Goal: Entertainment & Leisure: Consume media (video, audio)

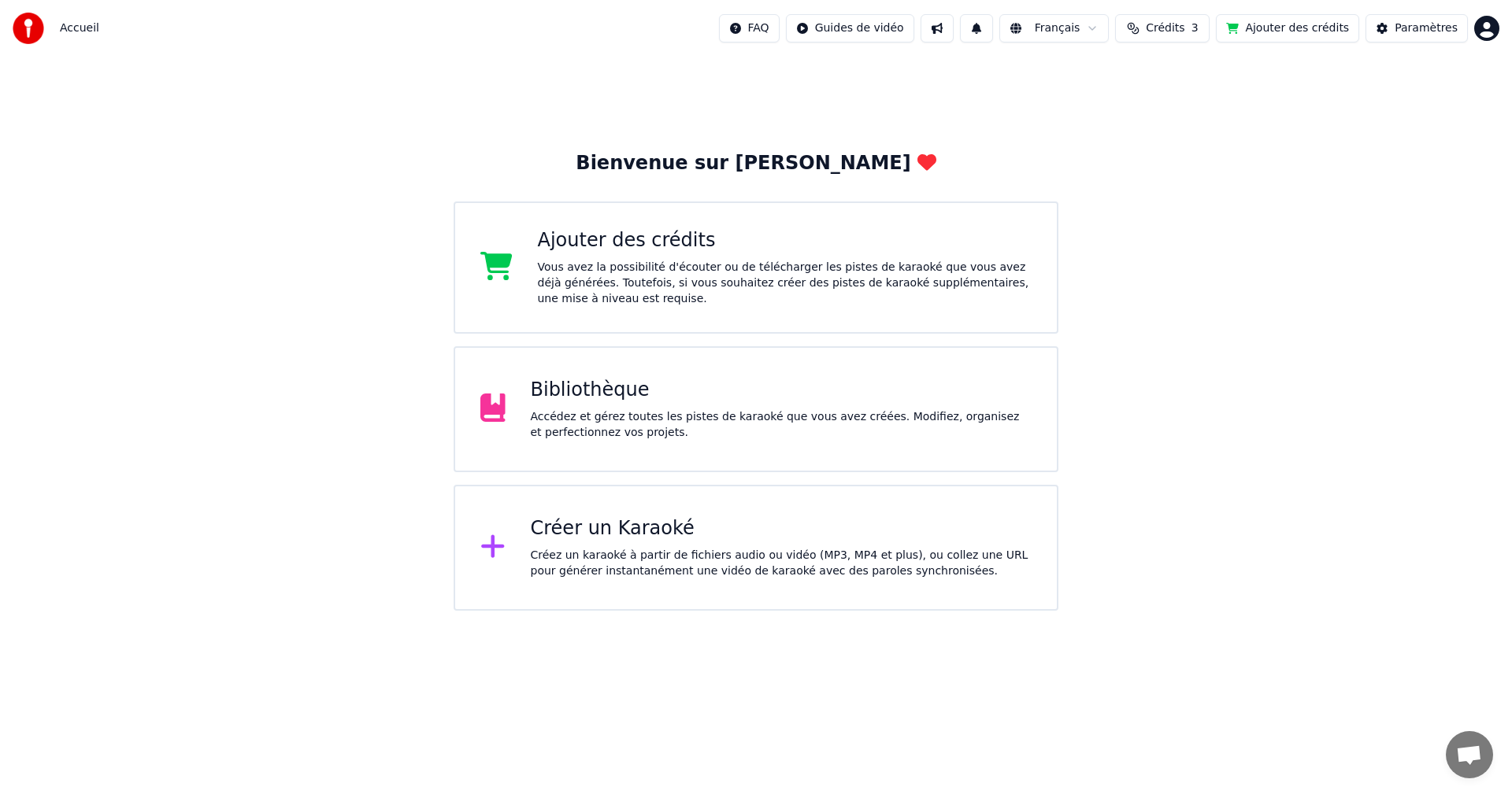
click at [552, 418] on div "Accédez et gérez toutes les pistes de karaoké que vous avez créées. Modifiez, o…" at bounding box center [781, 425] width 502 height 32
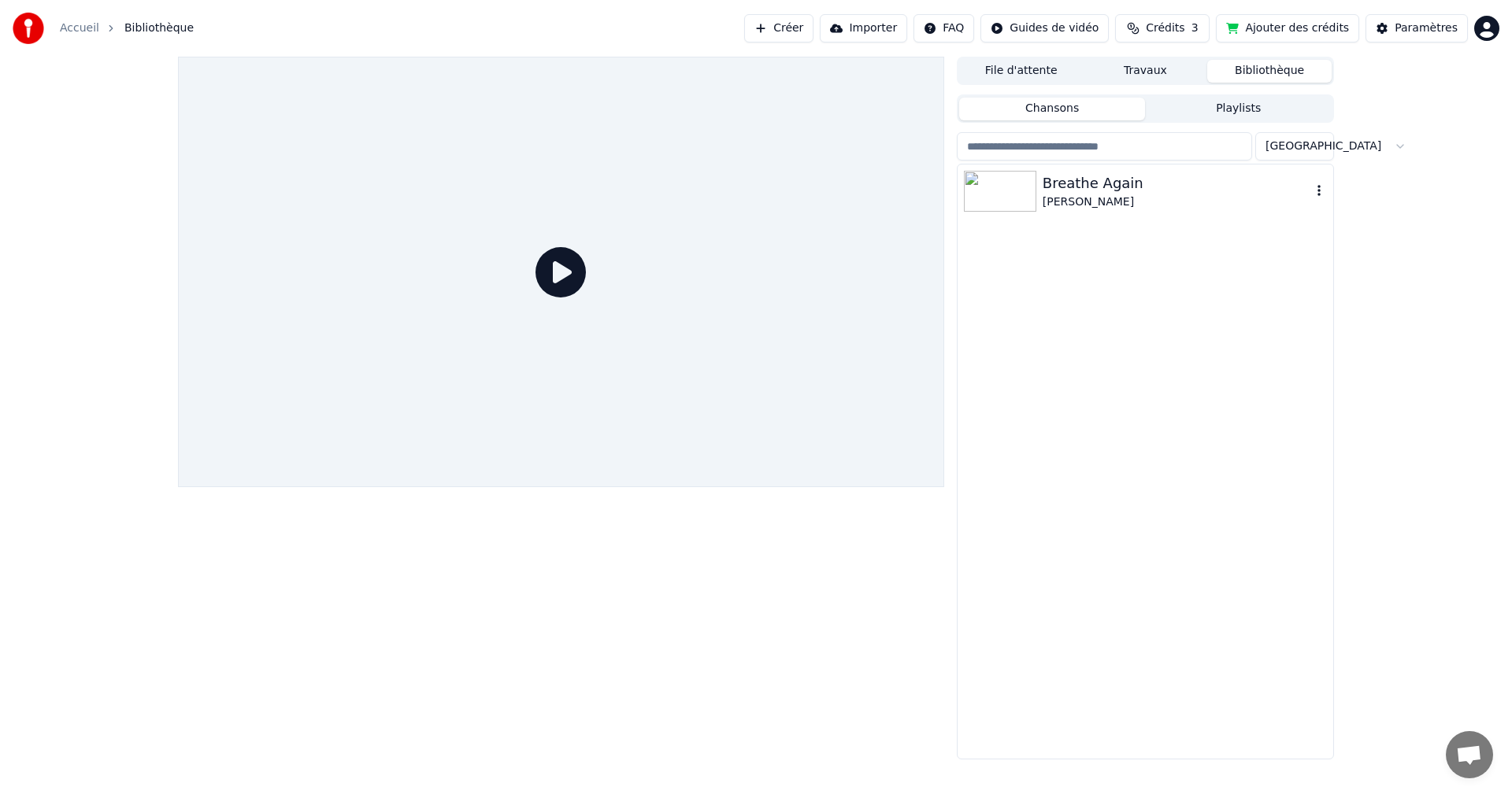
click at [1103, 184] on div "Breathe Again" at bounding box center [1176, 184] width 268 height 22
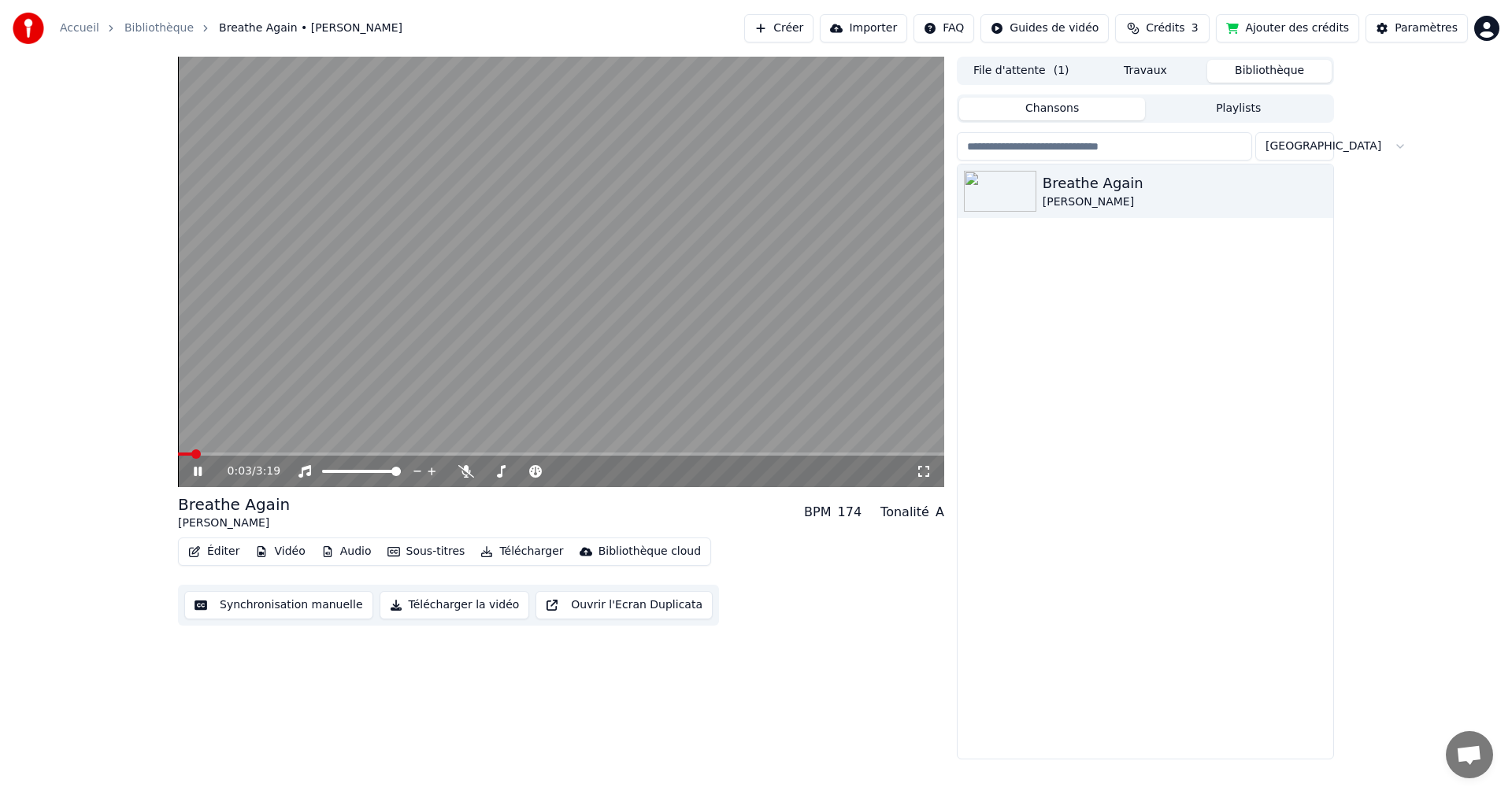
click at [256, 471] on span "3:19" at bounding box center [268, 471] width 24 height 16
click at [248, 473] on div "0:04 / 3:19" at bounding box center [246, 471] width 38 height 16
click at [249, 467] on div "0:06 / 3:19" at bounding box center [246, 471] width 38 height 16
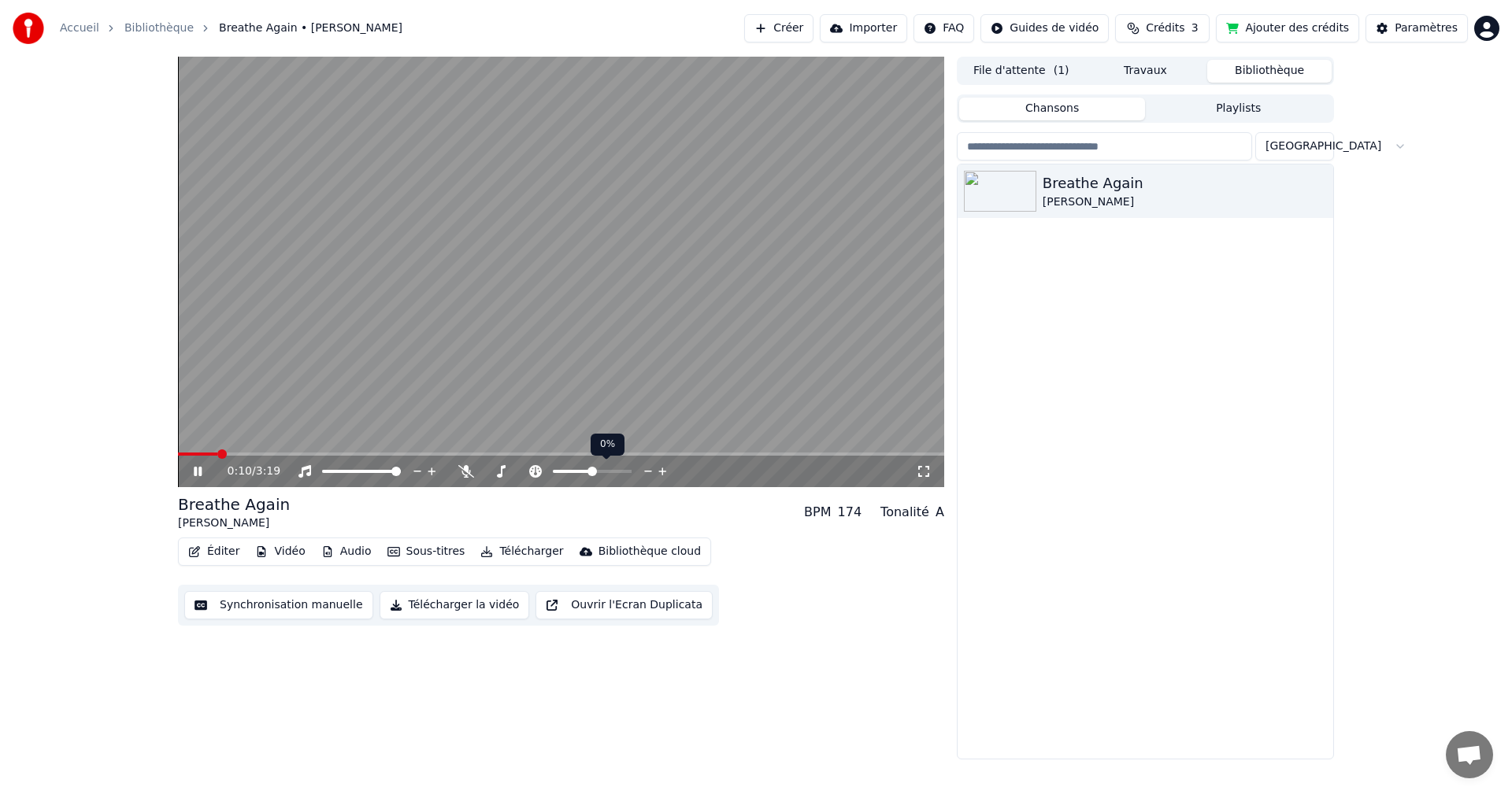
click at [597, 468] on div at bounding box center [606, 471] width 126 height 16
click at [599, 469] on span at bounding box center [597, 472] width 9 height 9
click at [618, 473] on span at bounding box center [614, 472] width 9 height 9
click at [595, 472] on span at bounding box center [594, 472] width 9 height 9
click at [197, 473] on icon at bounding box center [198, 472] width 7 height 9
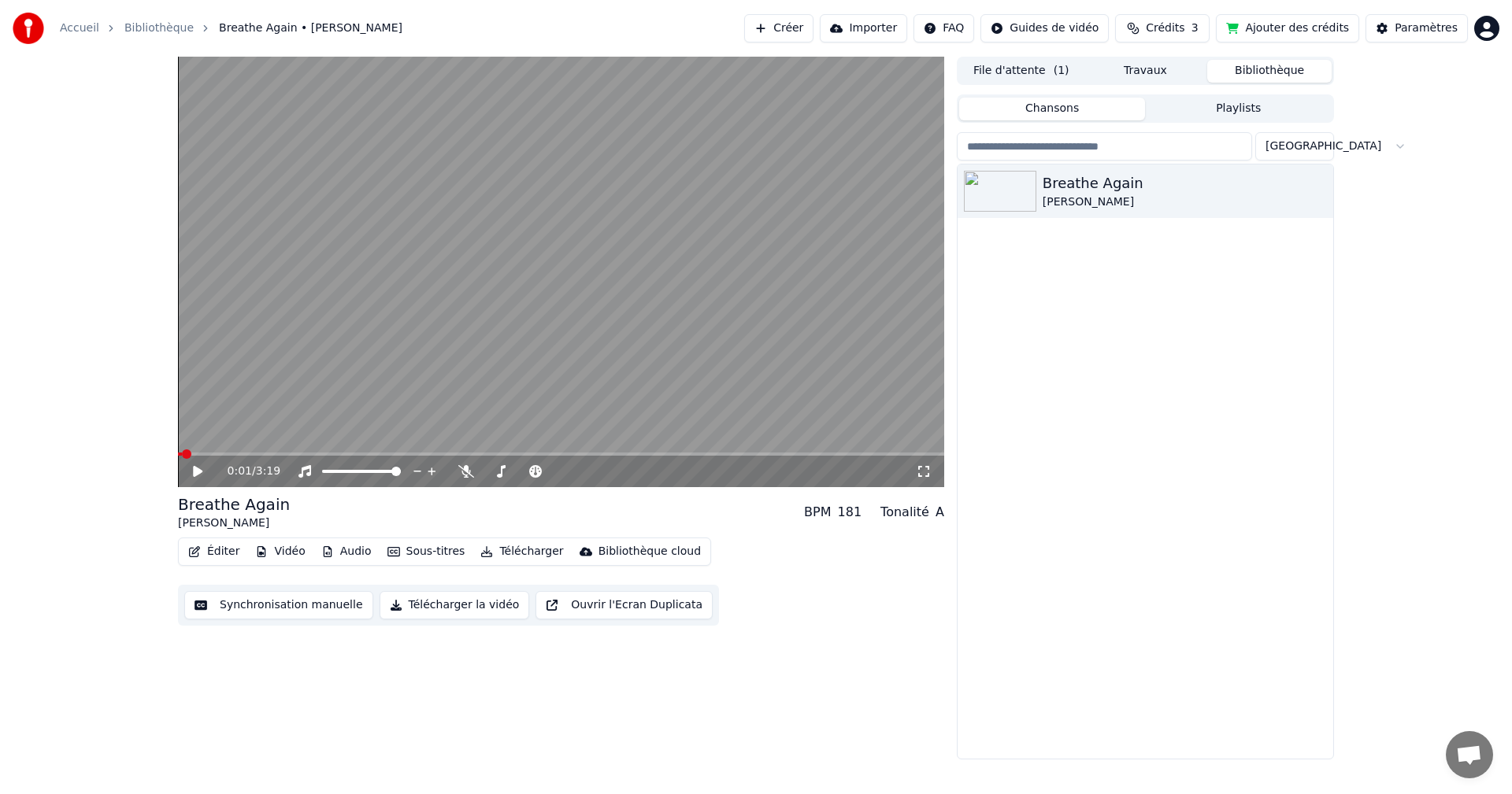
click at [182, 452] on span at bounding box center [180, 453] width 4 height 3
click at [178, 452] on video at bounding box center [561, 272] width 766 height 431
click at [803, 461] on div "0:18 / 3:19" at bounding box center [561, 472] width 766 height 32
click at [581, 468] on div at bounding box center [606, 471] width 126 height 16
click at [580, 468] on div at bounding box center [606, 471] width 126 height 16
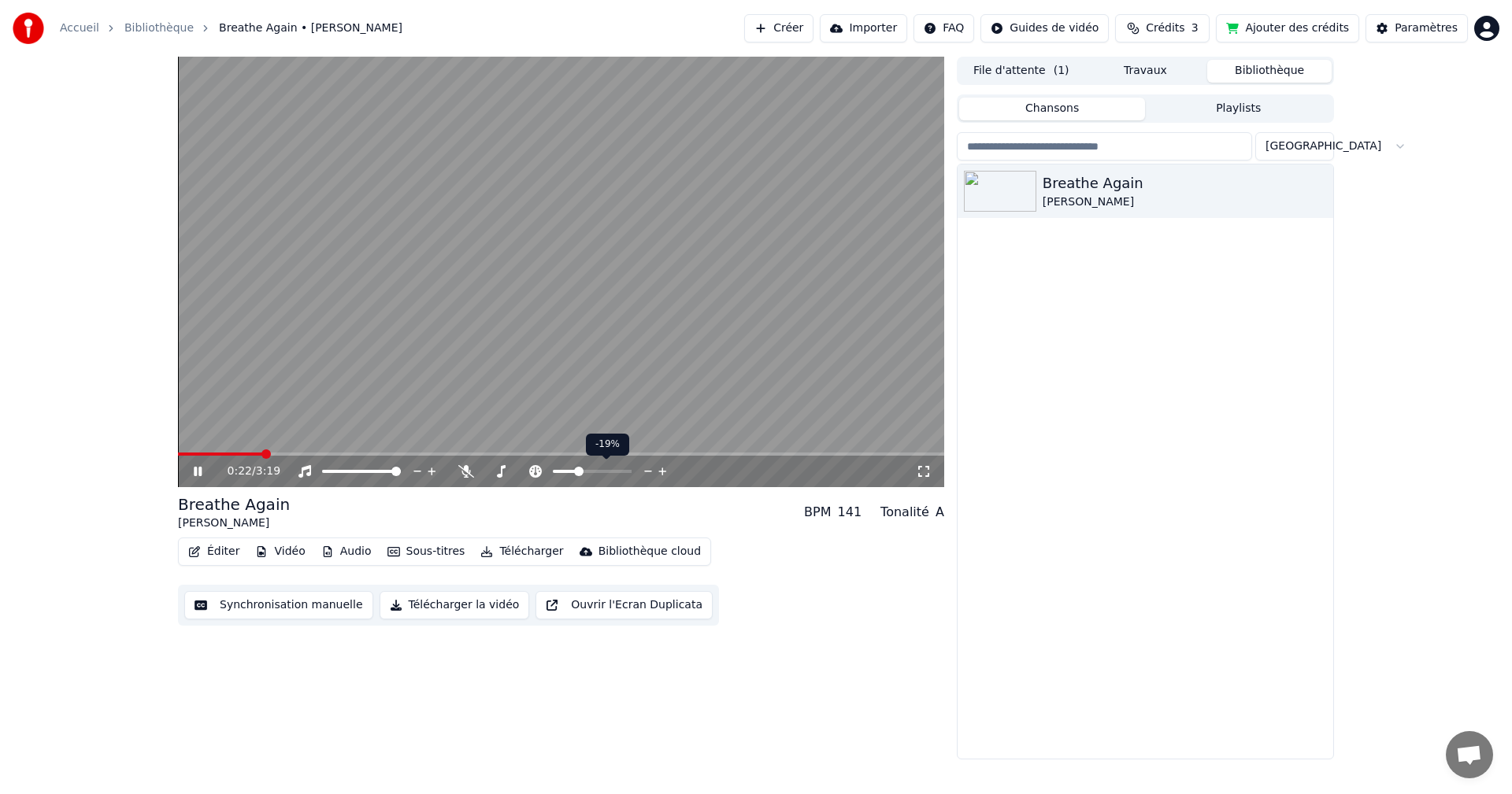
click at [577, 470] on span at bounding box center [565, 471] width 24 height 3
click at [567, 470] on span at bounding box center [559, 471] width 14 height 3
click at [199, 474] on icon at bounding box center [198, 472] width 7 height 9
click at [214, 456] on span at bounding box center [200, 453] width 43 height 3
click at [203, 478] on div "0:09 / 3:19" at bounding box center [560, 471] width 753 height 16
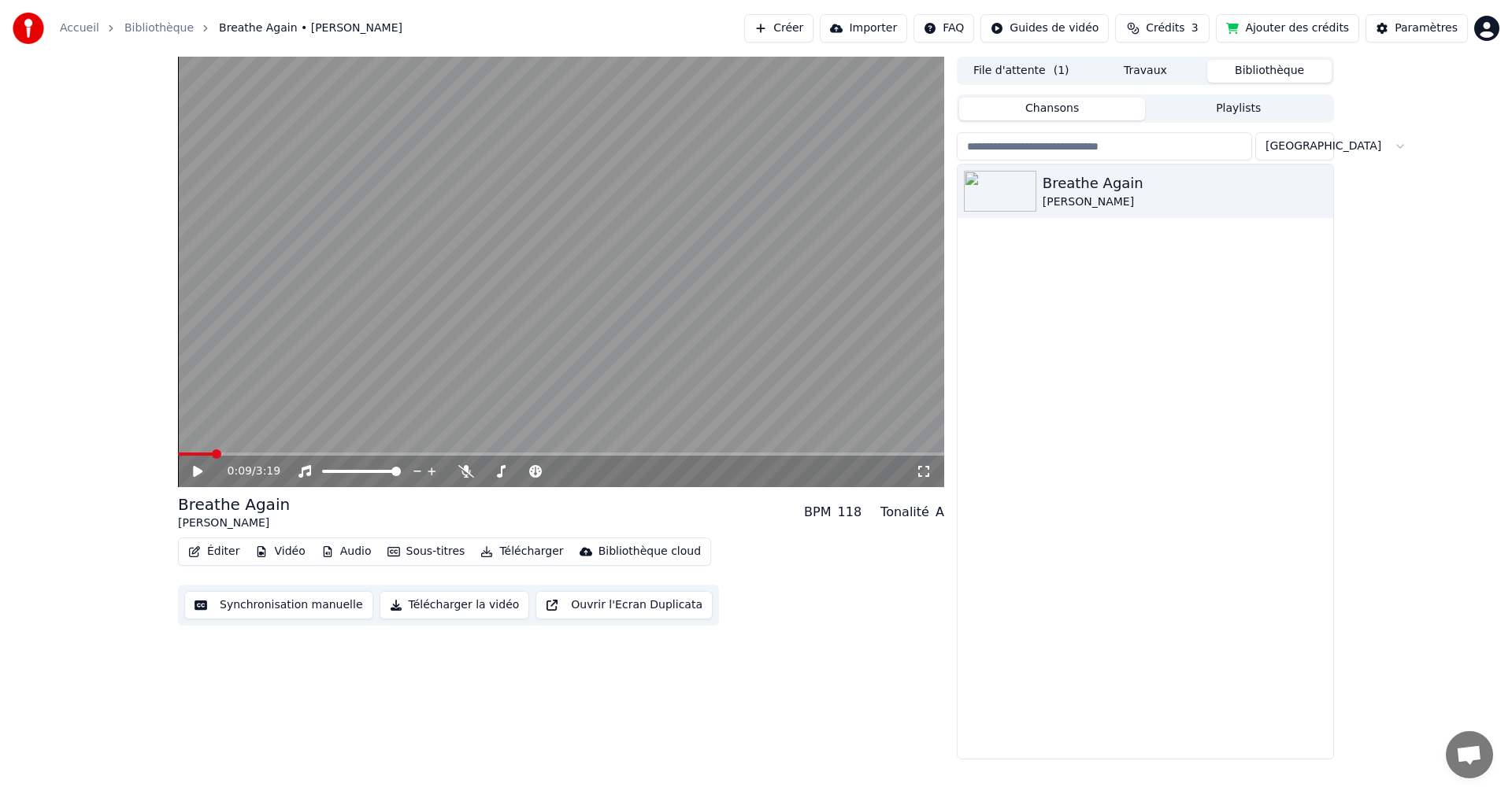
click at [189, 473] on div "0:09 / 3:19" at bounding box center [560, 471] width 753 height 16
click at [197, 473] on icon at bounding box center [198, 472] width 9 height 11
click at [558, 470] on span at bounding box center [559, 471] width 14 height 3
click at [586, 468] on div at bounding box center [606, 471] width 126 height 16
click at [591, 469] on div at bounding box center [606, 471] width 126 height 16
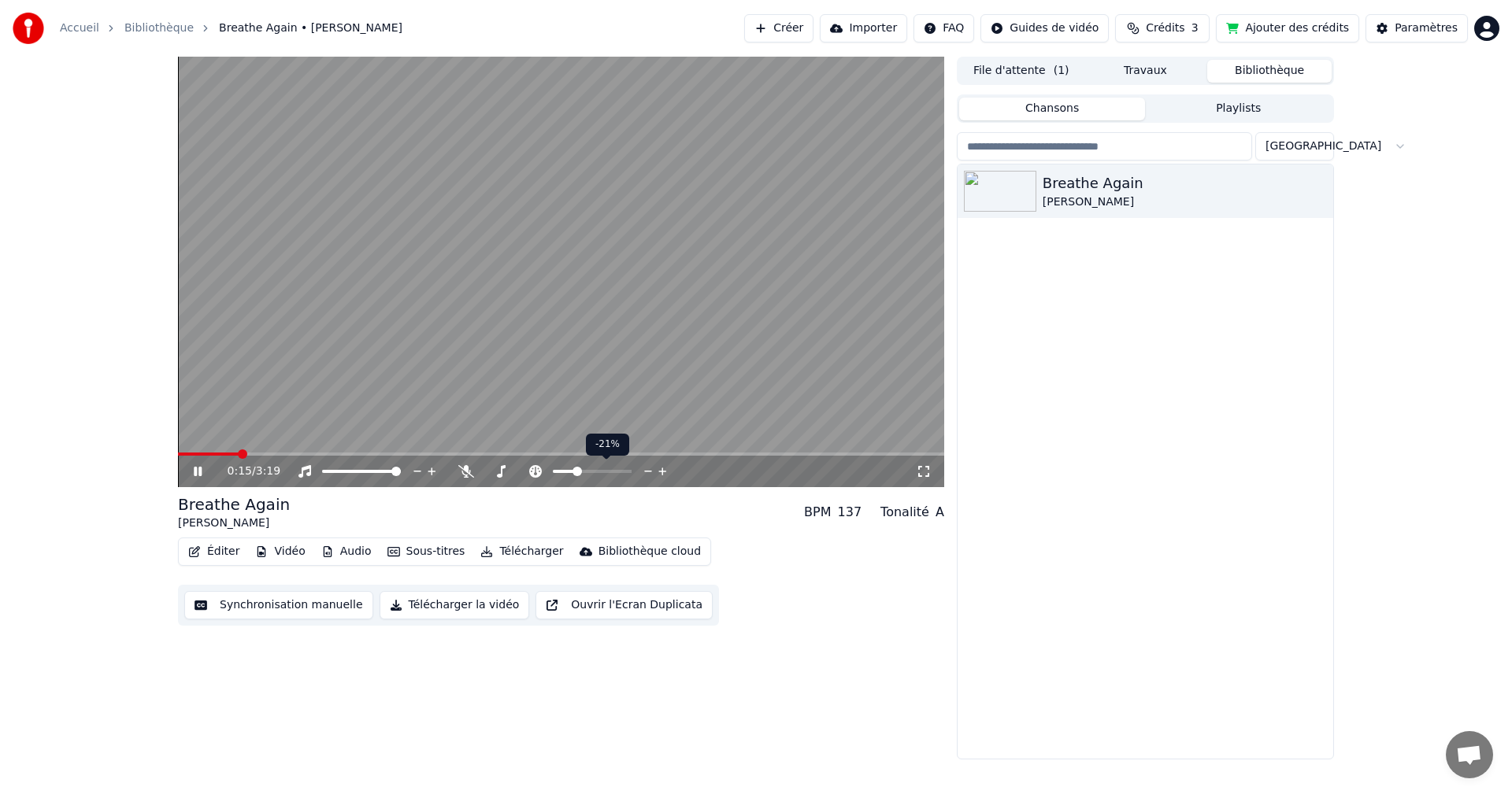
click at [576, 472] on span at bounding box center [577, 472] width 9 height 9
click at [559, 473] on span at bounding box center [563, 472] width 9 height 9
click at [565, 473] on span at bounding box center [567, 472] width 9 height 9
click at [489, 473] on span at bounding box center [488, 472] width 9 height 9
click at [535, 474] on icon at bounding box center [535, 472] width 16 height 13
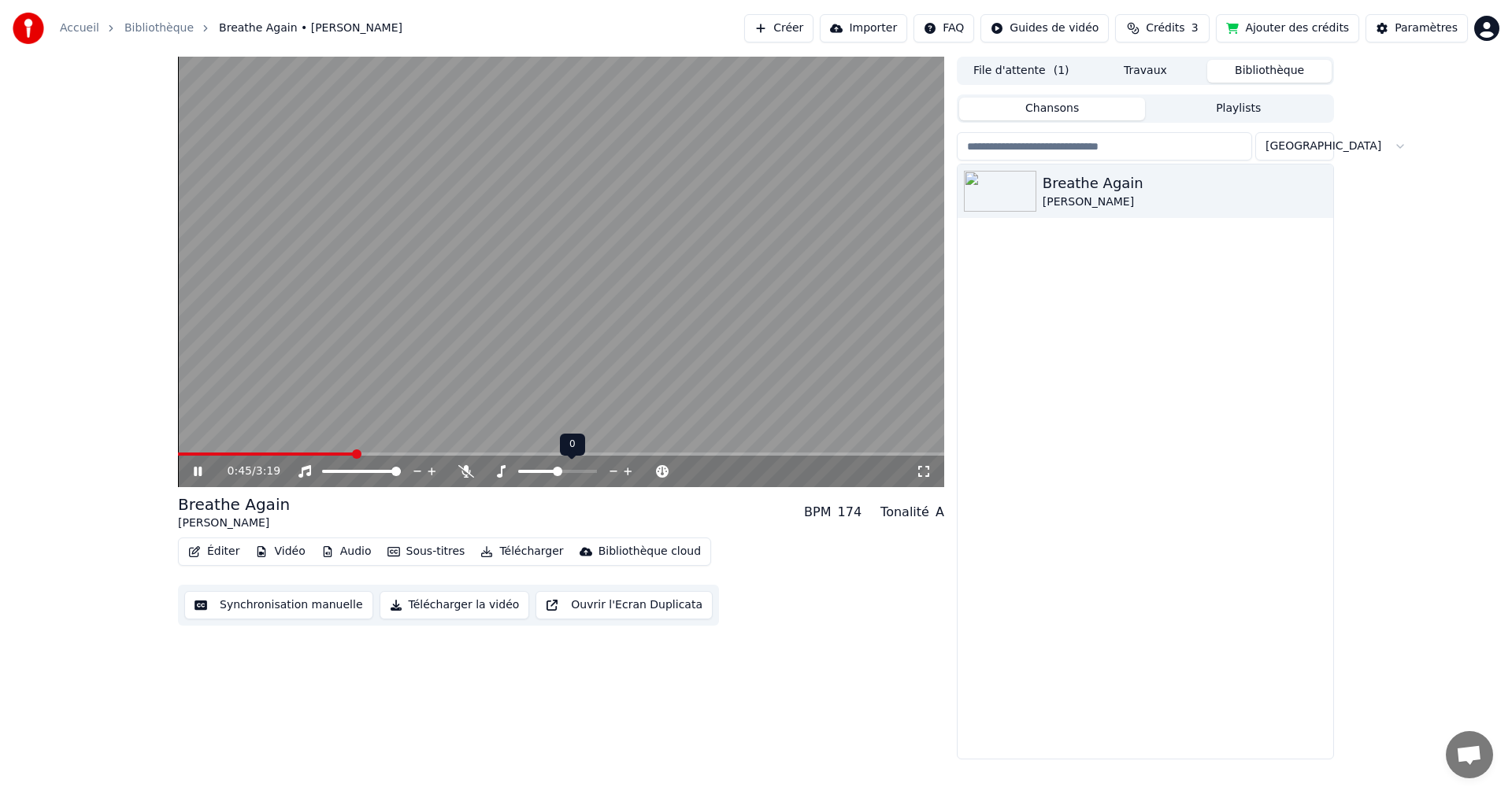
click at [541, 468] on div at bounding box center [572, 471] width 126 height 16
click at [550, 473] on span at bounding box center [551, 472] width 9 height 9
click at [597, 474] on span at bounding box center [592, 472] width 9 height 9
click at [536, 469] on icon at bounding box center [536, 472] width 13 height 13
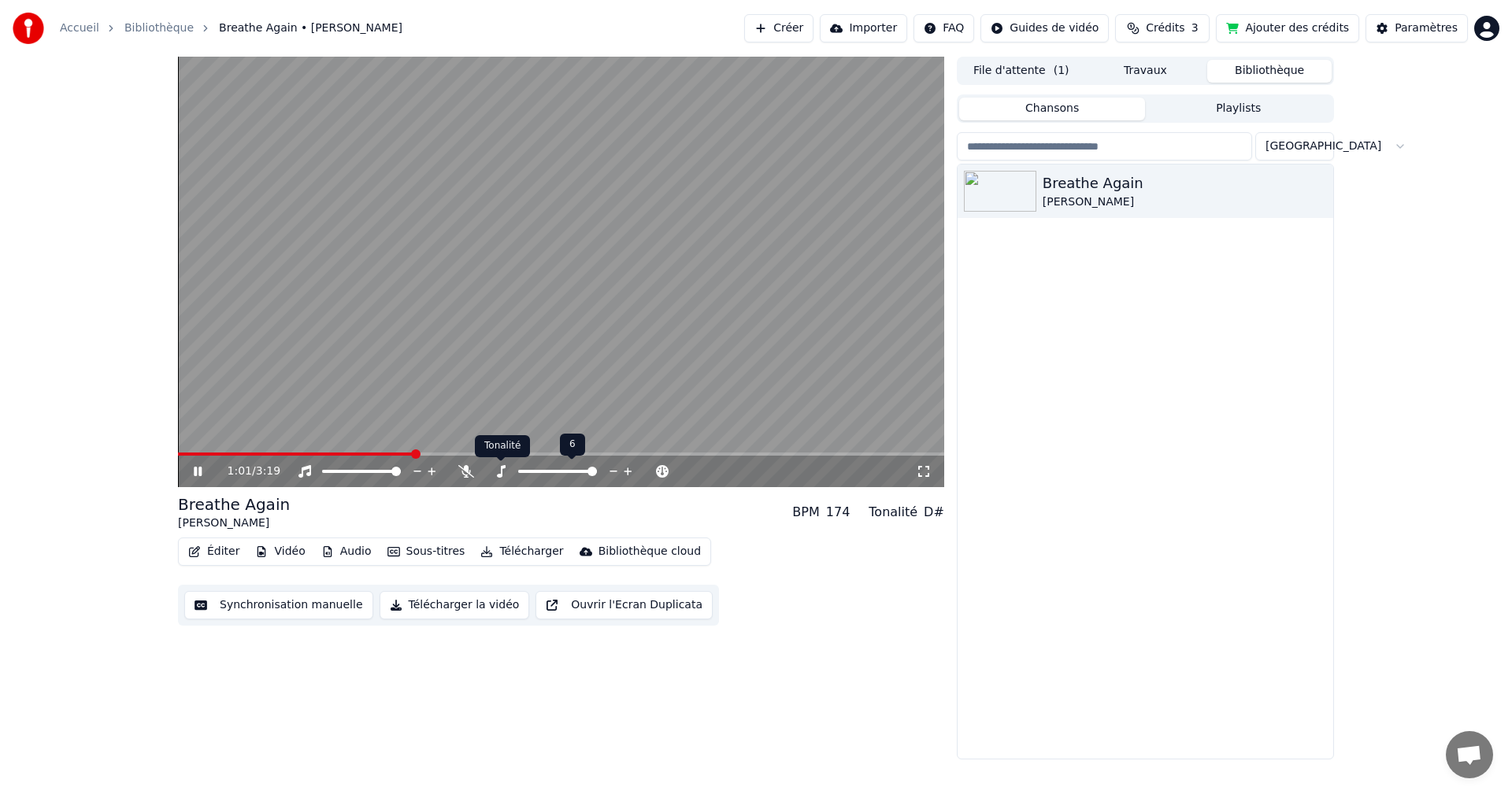
click at [501, 472] on icon at bounding box center [501, 472] width 8 height 13
click at [545, 472] on span at bounding box center [538, 471] width 39 height 3
click at [558, 472] on span at bounding box center [557, 472] width 9 height 9
click at [530, 470] on icon at bounding box center [536, 472] width 13 height 13
click at [530, 469] on icon at bounding box center [536, 472] width 13 height 13
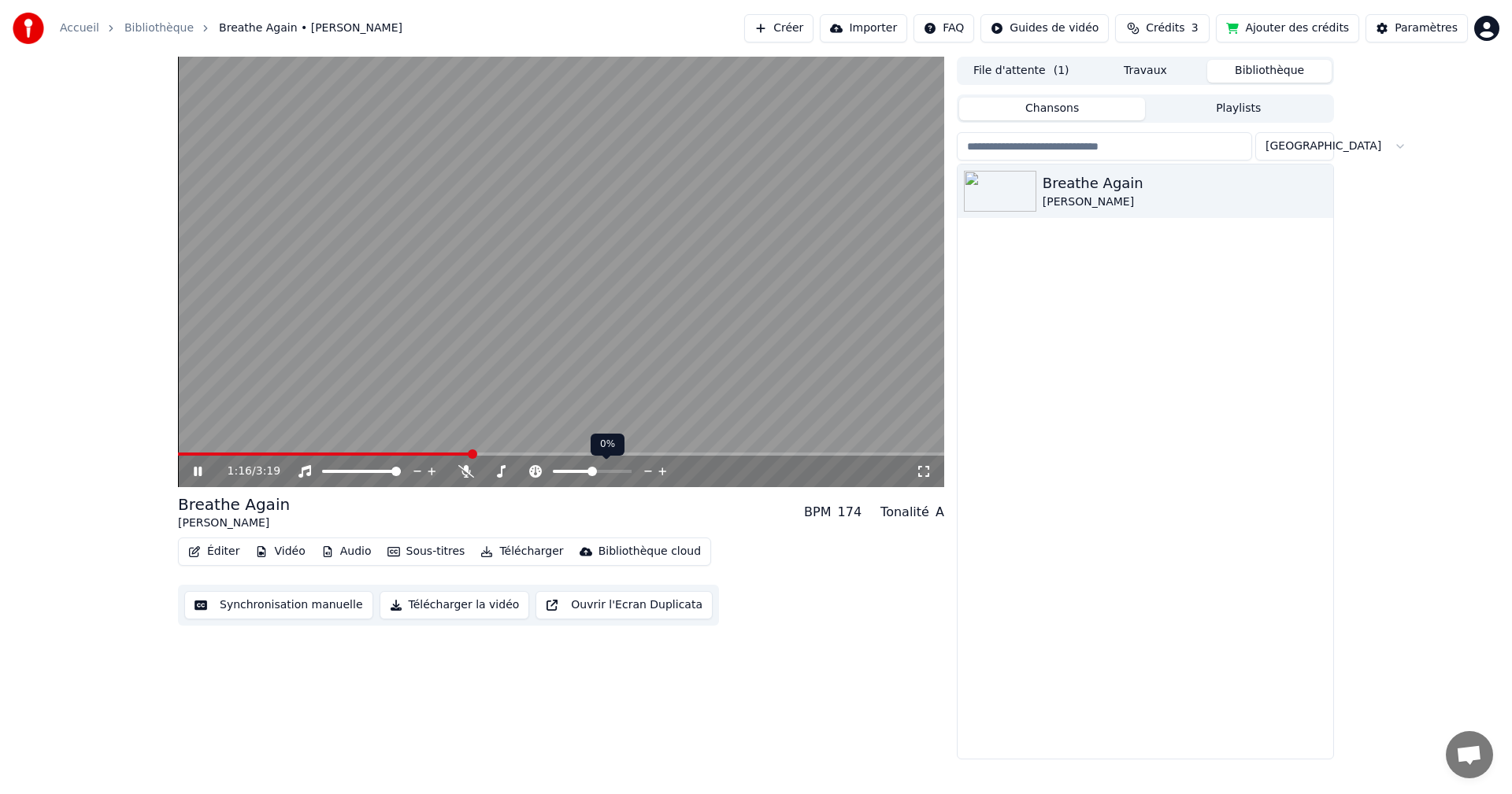
click at [659, 471] on icon at bounding box center [662, 471] width 15 height 16
click at [602, 470] on span at bounding box center [592, 471] width 79 height 3
click at [607, 470] on span at bounding box center [592, 471] width 79 height 3
click at [592, 468] on div at bounding box center [606, 471] width 126 height 16
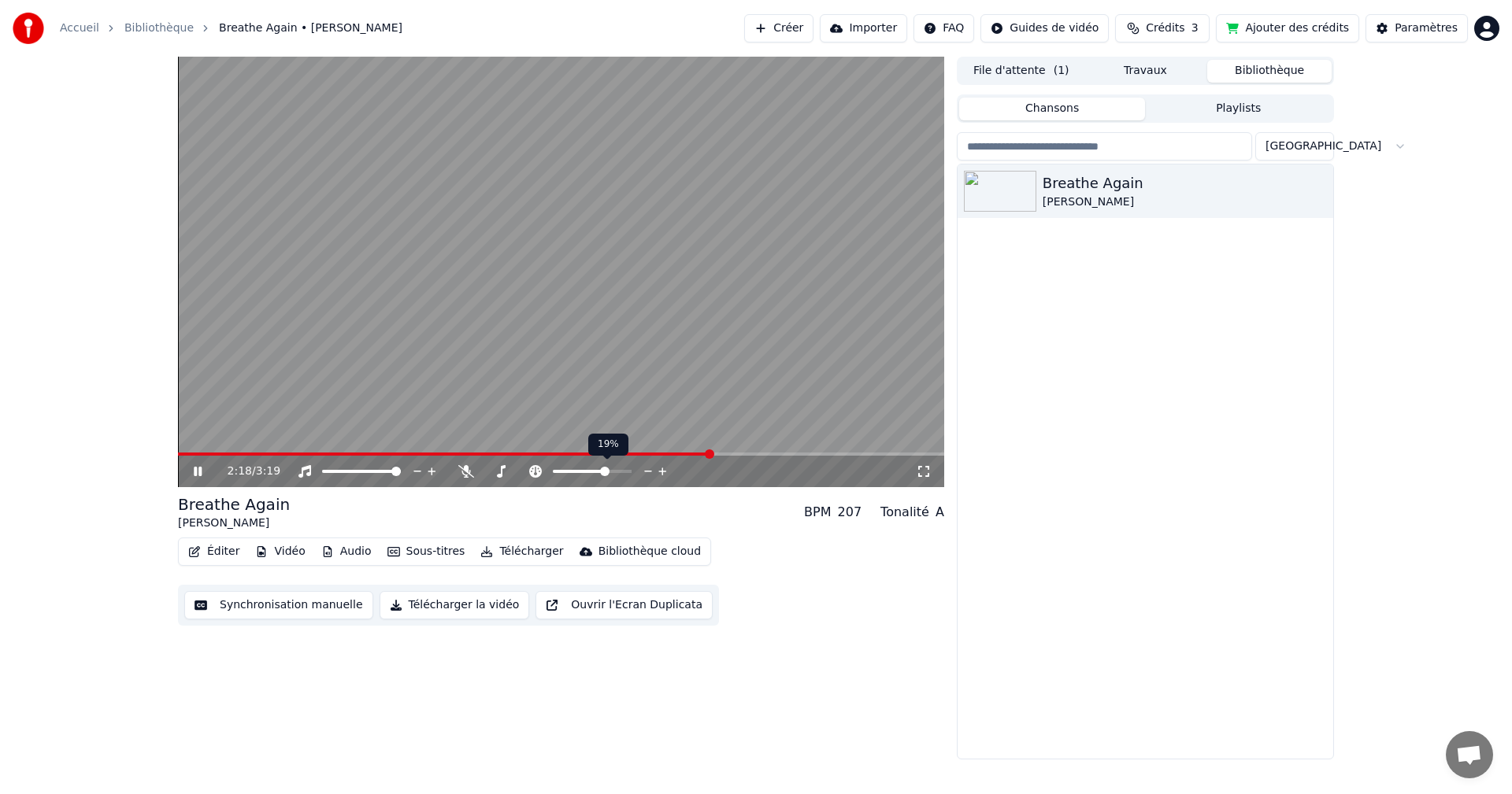
click at [593, 469] on div at bounding box center [606, 471] width 126 height 16
click at [587, 470] on span at bounding box center [580, 471] width 54 height 3
click at [591, 469] on span at bounding box center [586, 472] width 9 height 9
click at [595, 469] on div at bounding box center [606, 471] width 126 height 16
click at [594, 470] on span at bounding box center [592, 471] width 79 height 3
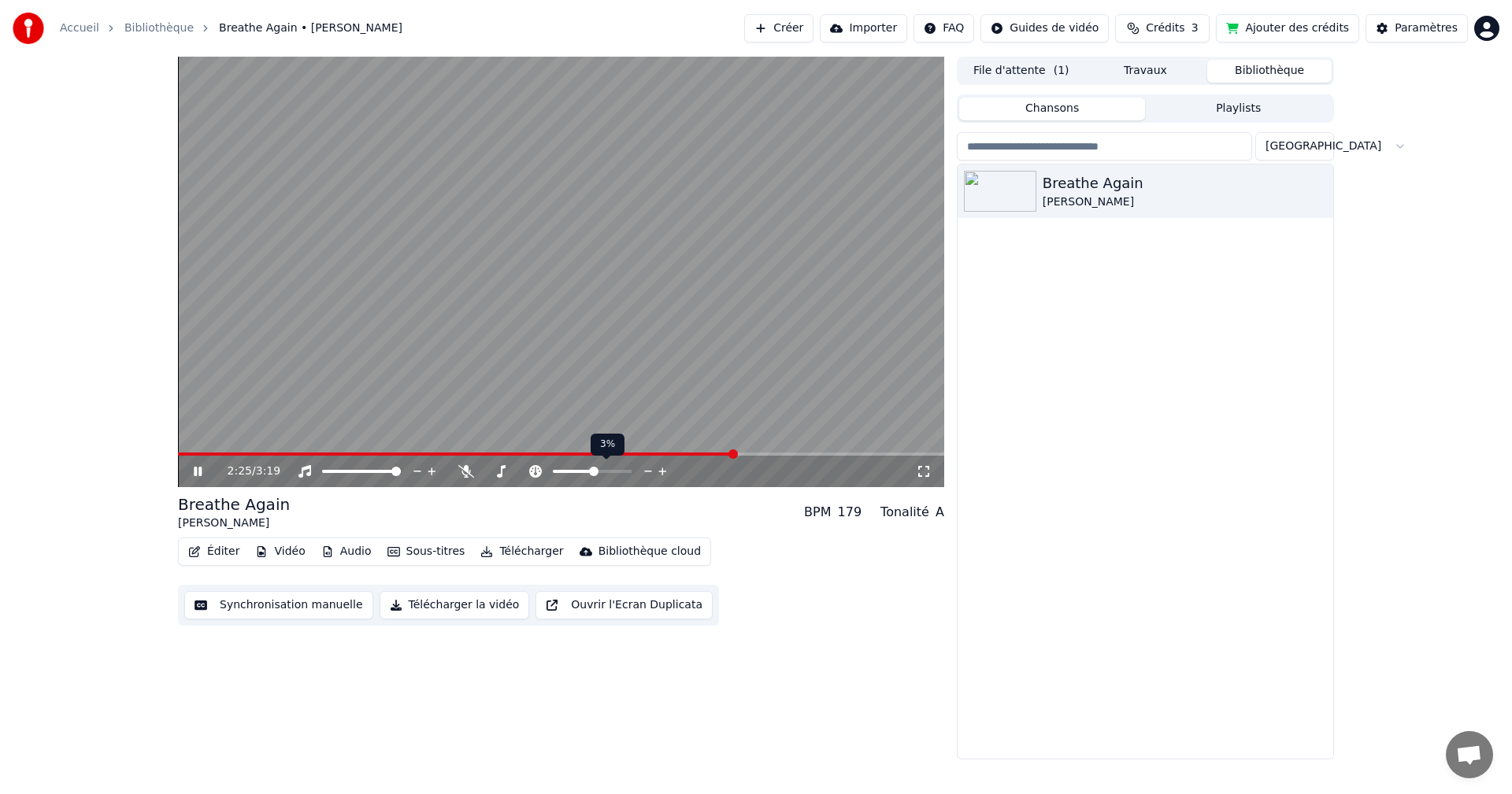
click at [600, 471] on span at bounding box center [592, 471] width 79 height 3
click at [589, 471] on span at bounding box center [576, 471] width 47 height 3
click at [535, 473] on icon at bounding box center [535, 472] width 16 height 13
click at [828, 598] on div "Éditer Vidéo Audio Sous-titres Télécharger Bibliothèque cloud Synchronisation m…" at bounding box center [561, 581] width 766 height 88
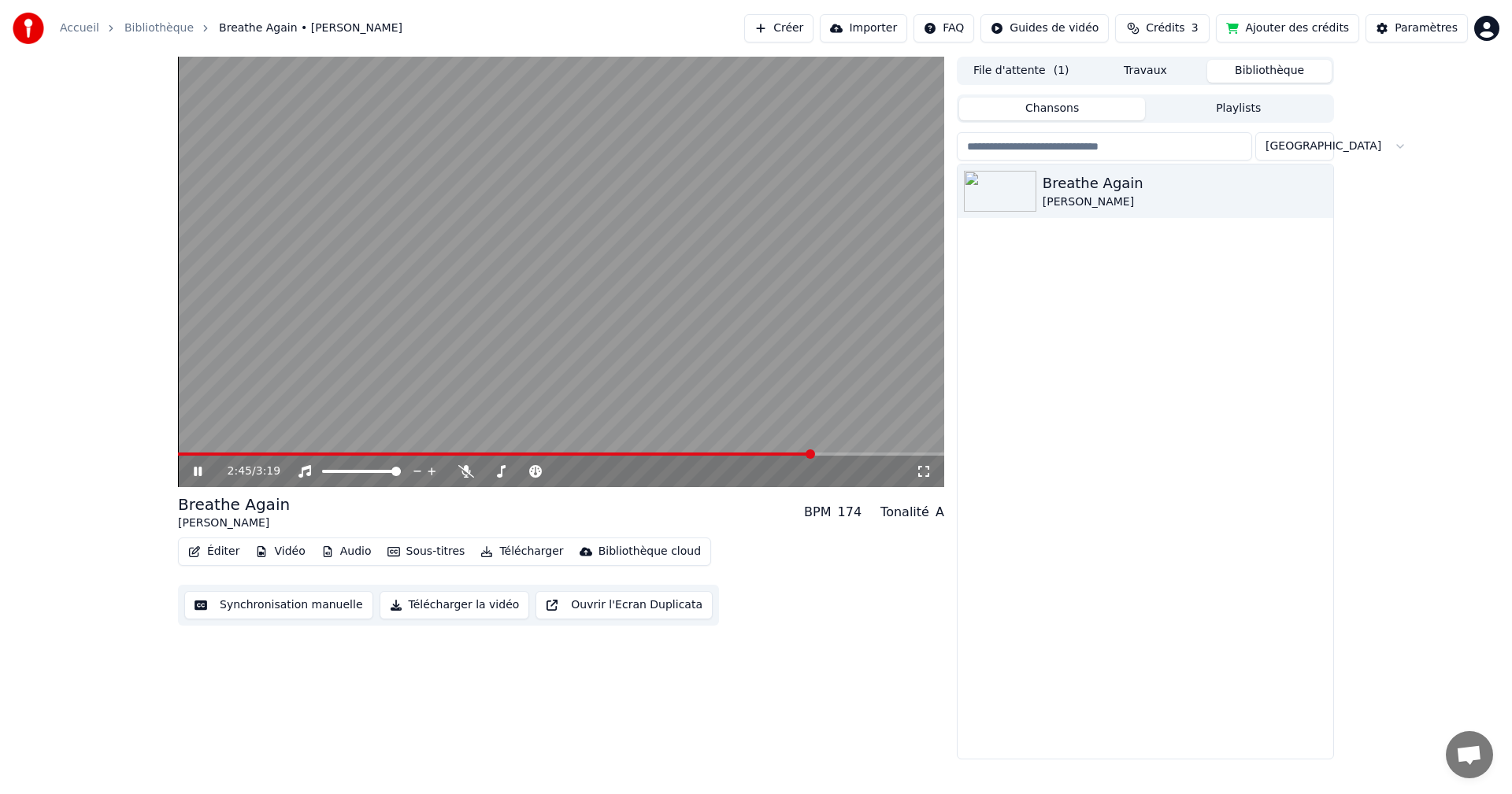
click at [206, 470] on icon at bounding box center [209, 472] width 37 height 13
click at [1063, 66] on button "File d'attente ( 1 )" at bounding box center [1022, 71] width 124 height 23
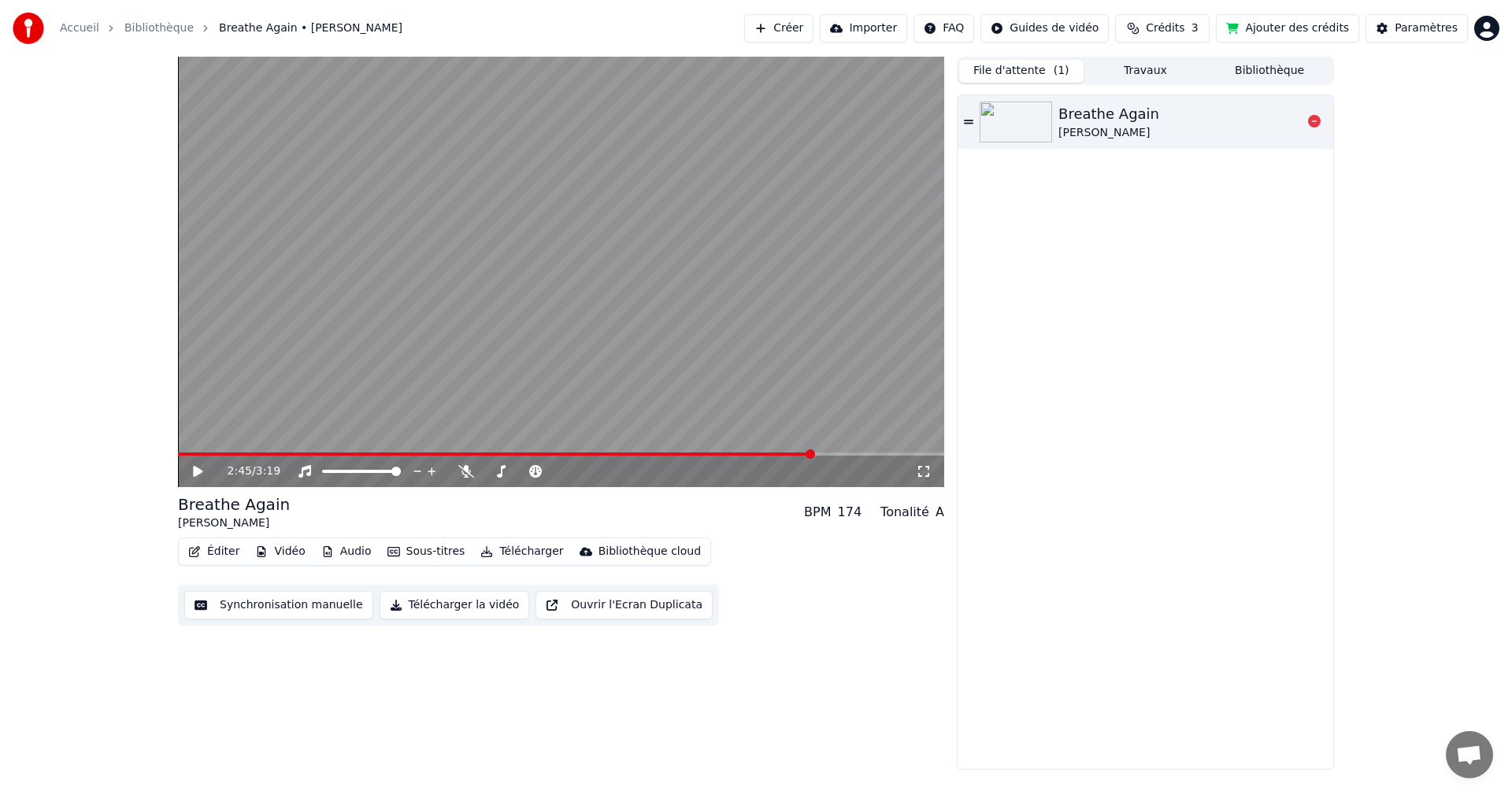
click at [1076, 115] on div "Breathe Again" at bounding box center [1108, 114] width 101 height 22
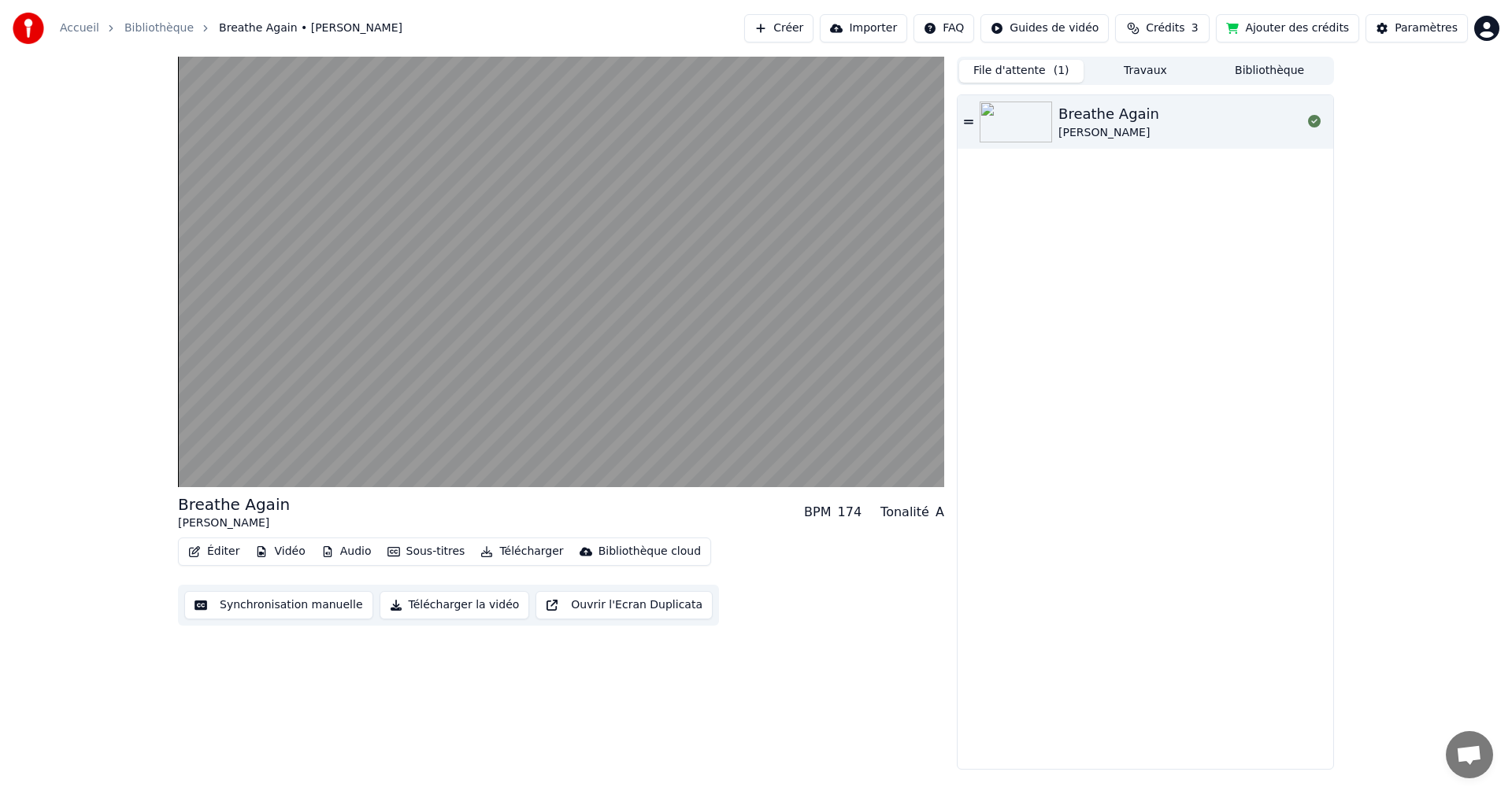
click at [827, 514] on div "BPM" at bounding box center [817, 513] width 27 height 19
click at [617, 605] on button "Ouvrir l'Ecran Duplicata" at bounding box center [623, 605] width 177 height 29
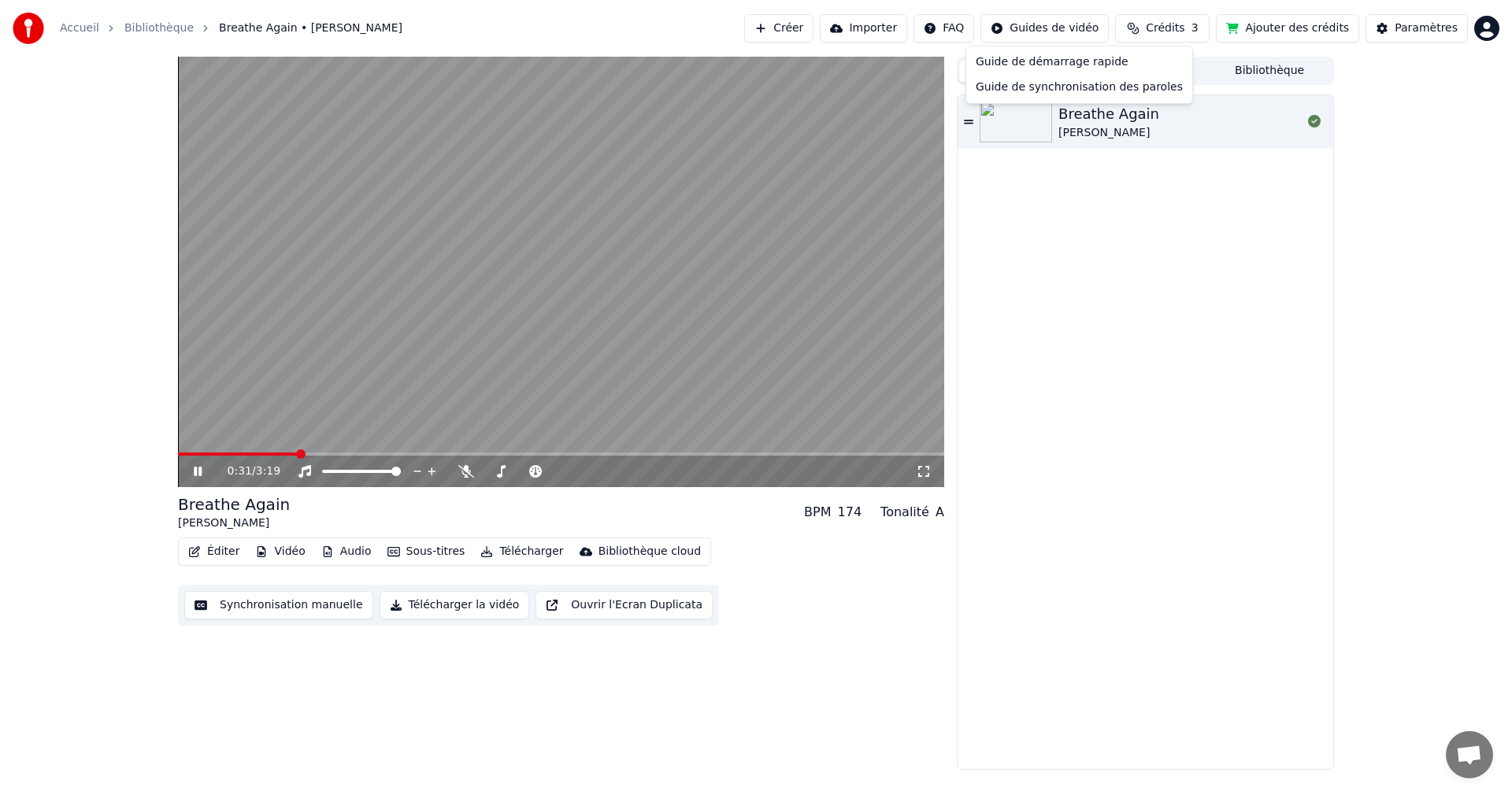
click at [1061, 31] on html "Accueil Bibliothèque Breathe Again • [PERSON_NAME] Créer Importer FAQ Guides de…" at bounding box center [756, 397] width 1512 height 794
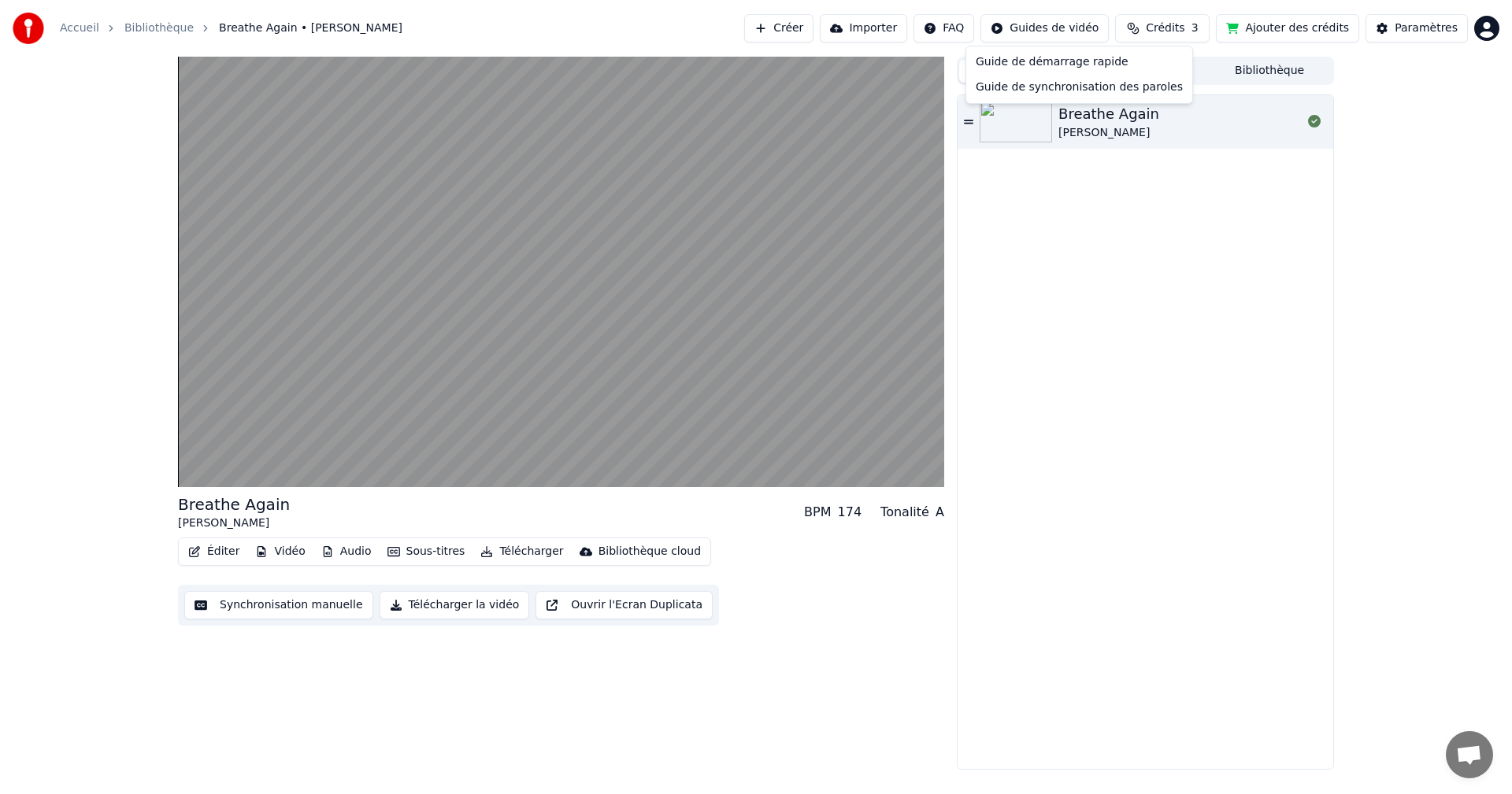
click at [1054, 288] on html "Accueil Bibliothèque Breathe Again • [PERSON_NAME] Créer Importer FAQ Guides de…" at bounding box center [756, 397] width 1512 height 794
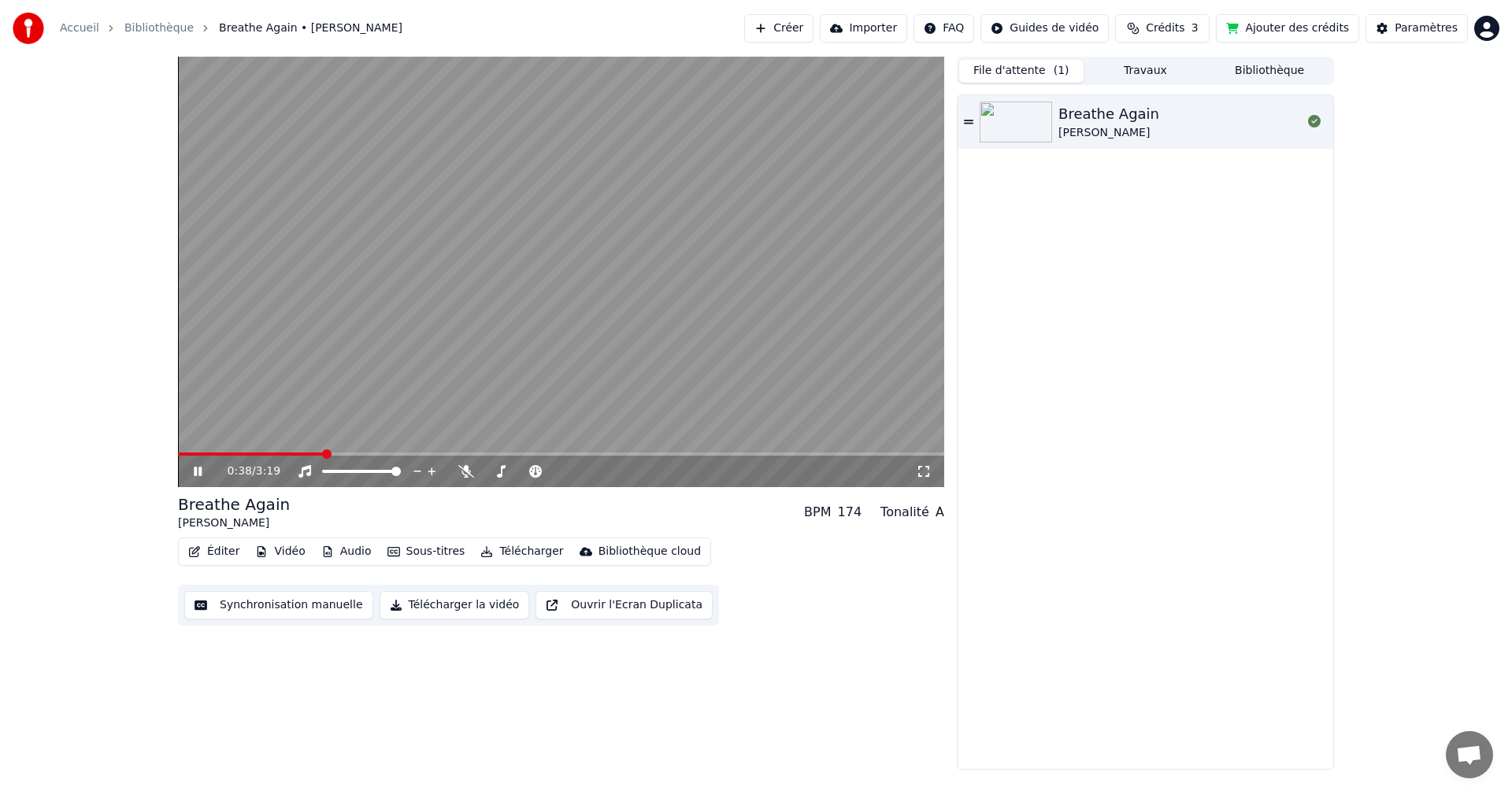
click at [85, 29] on link "Accueil" at bounding box center [79, 28] width 39 height 16
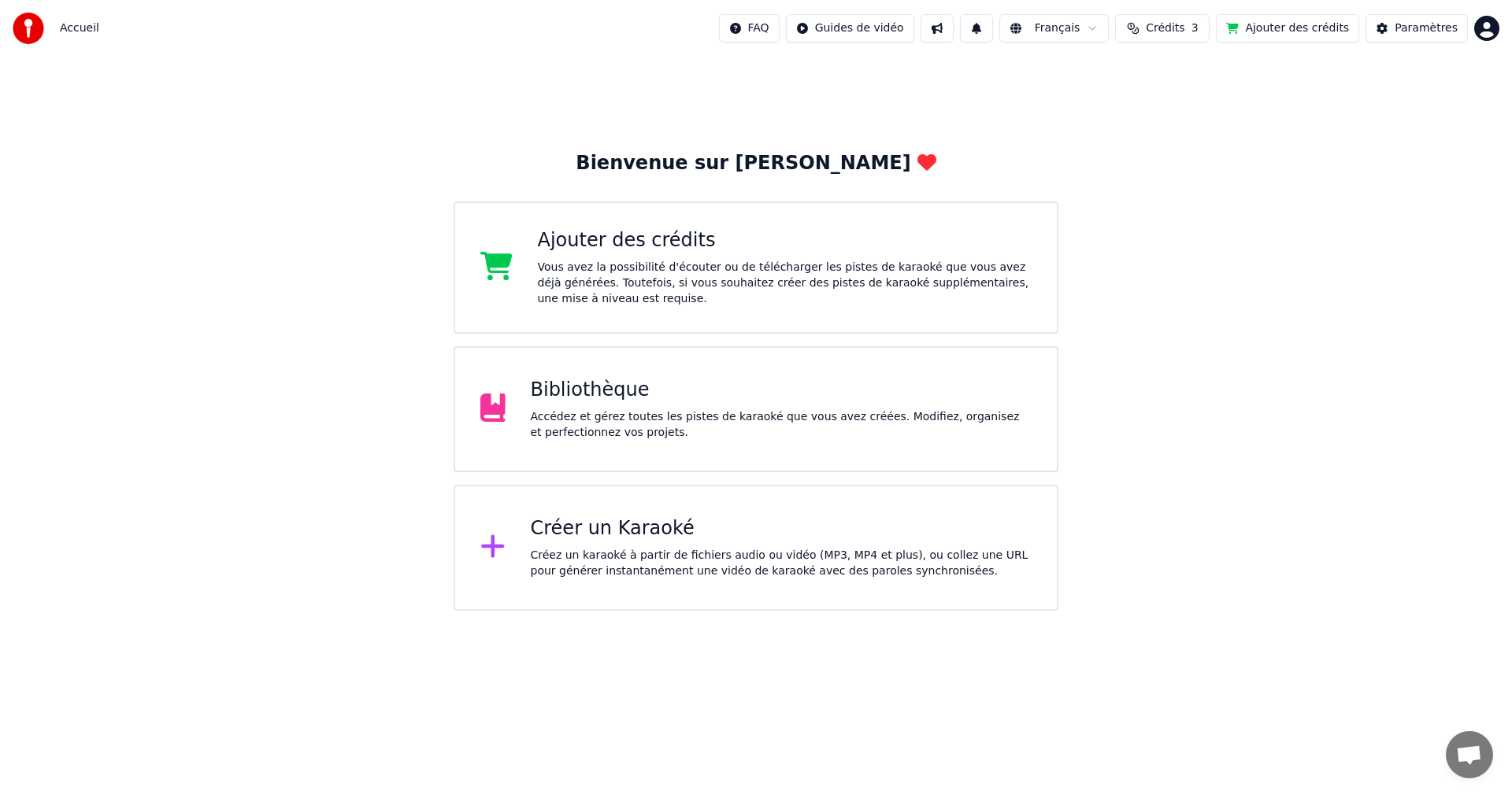
click at [716, 410] on div "Accédez et gérez toutes les pistes de karaoké que vous avez créées. Modifiez, o…" at bounding box center [781, 425] width 502 height 32
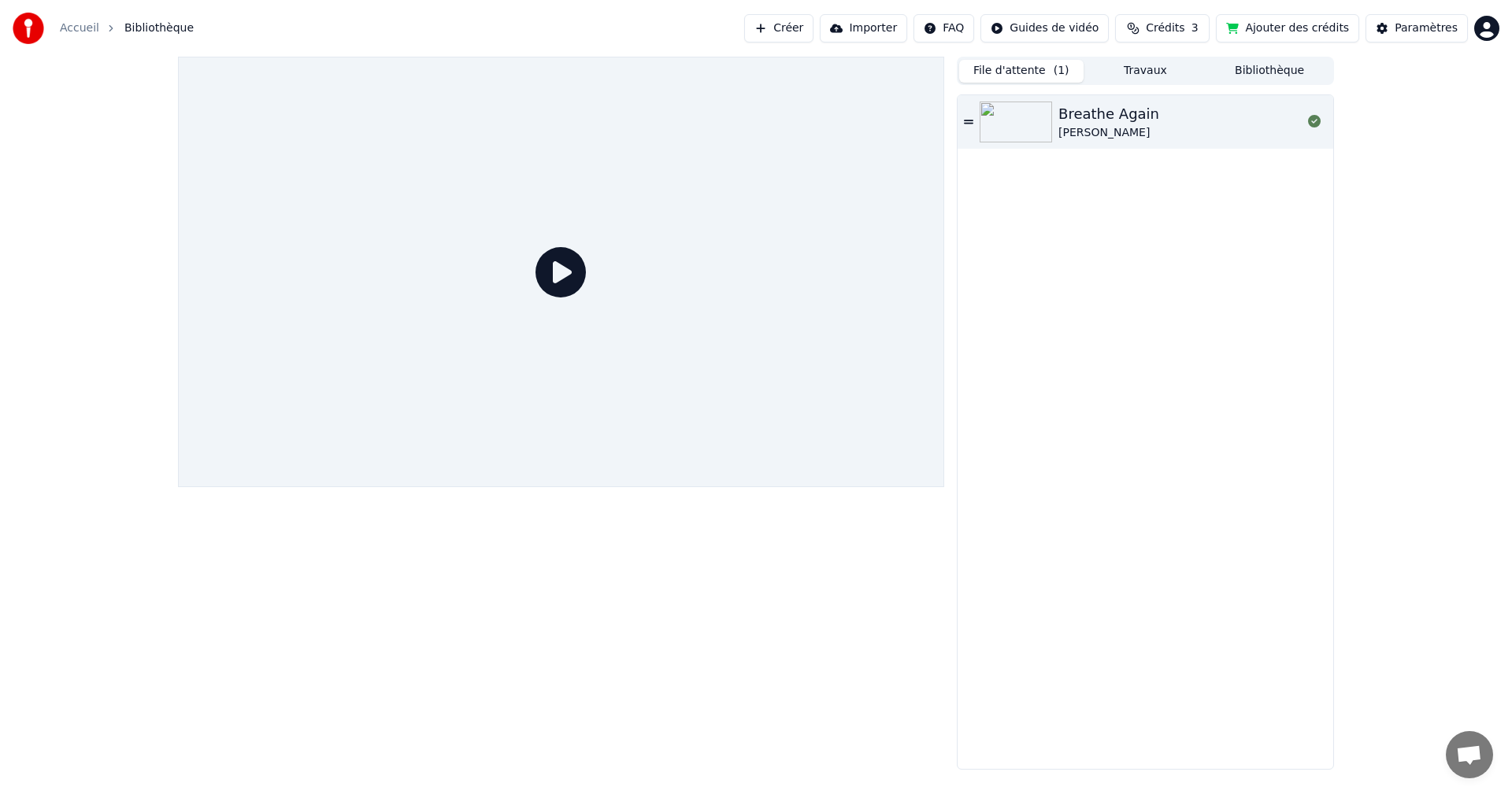
click at [1254, 75] on button "Bibliothèque" at bounding box center [1270, 71] width 124 height 23
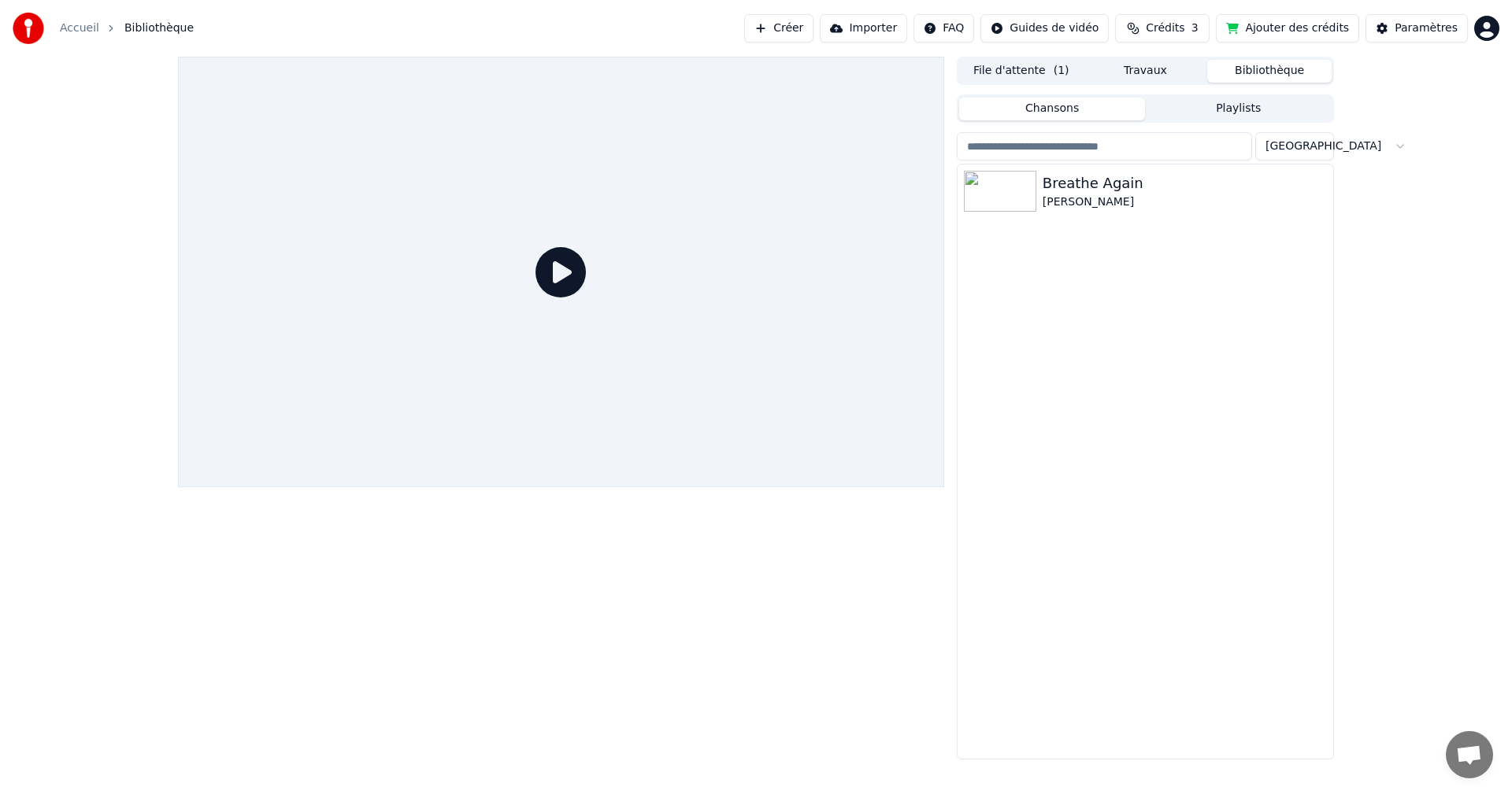
click at [1258, 62] on button "Bibliothèque" at bounding box center [1270, 71] width 124 height 23
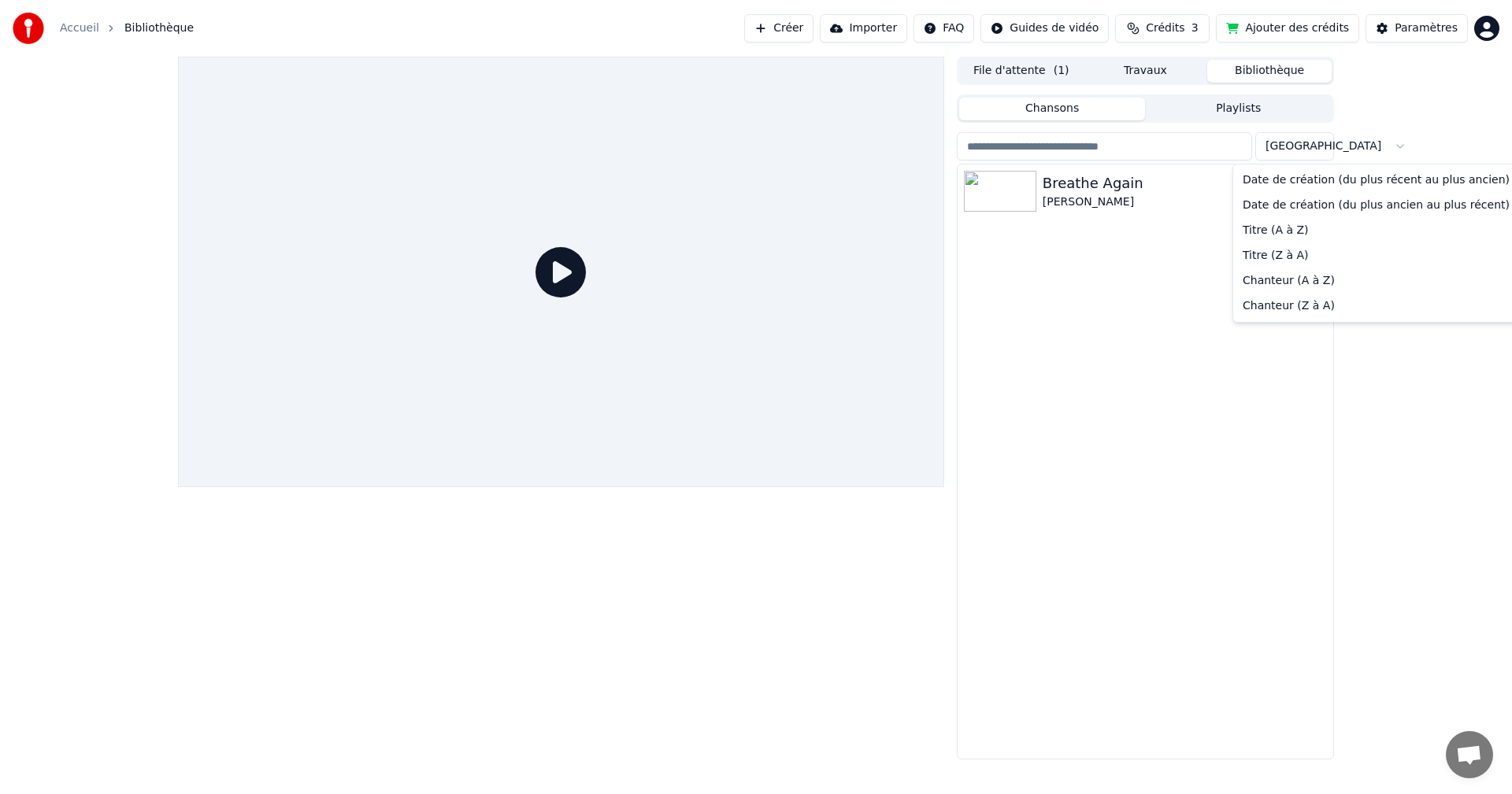
click at [1300, 143] on html "Accueil Bibliothèque Créer Importer FAQ Guides de vidéo Crédits 3 Ajouter des c…" at bounding box center [756, 397] width 1512 height 794
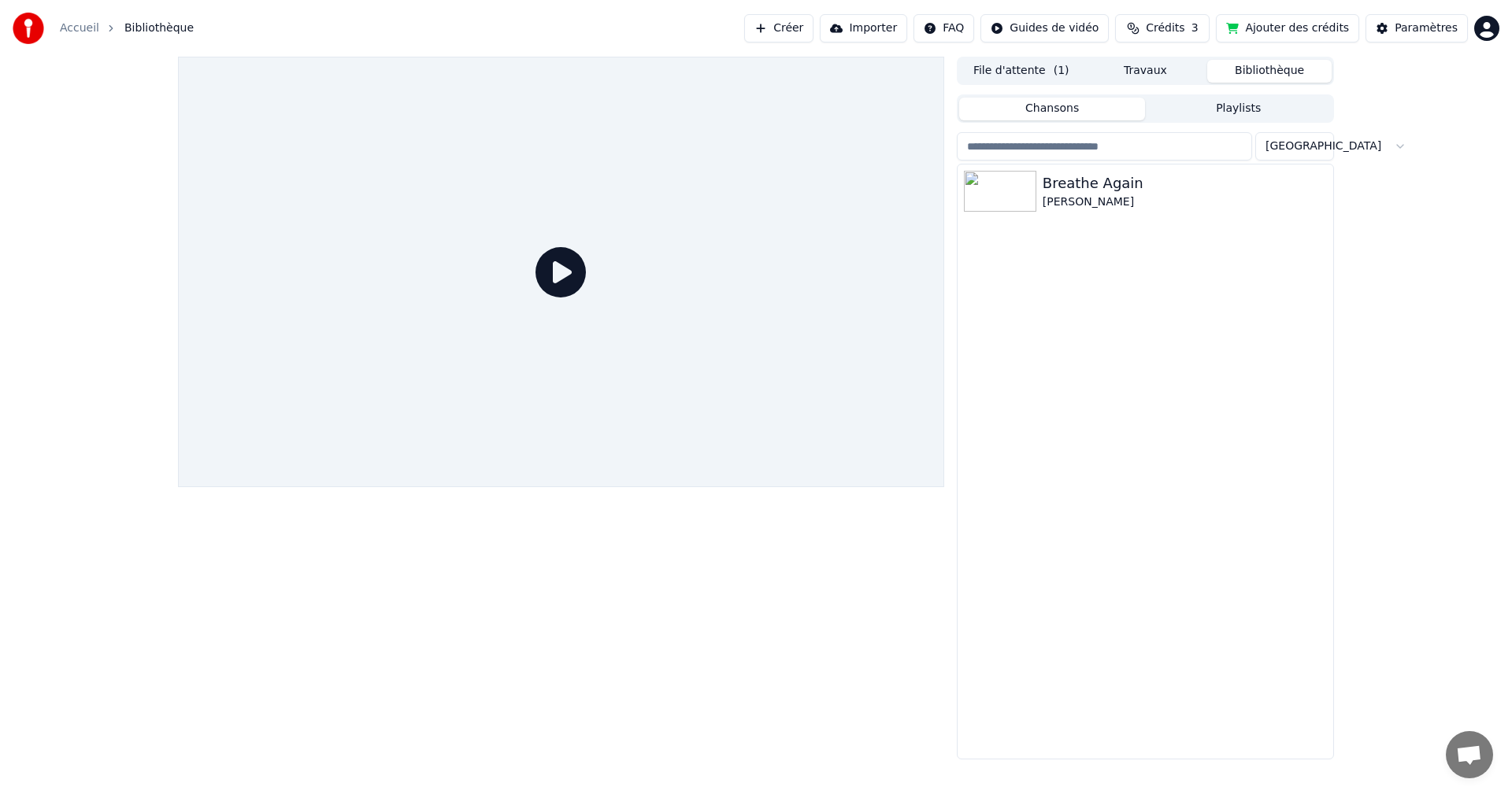
click at [1269, 81] on html "Accueil Bibliothèque Créer Importer FAQ Guides de vidéo Crédits 3 Ajouter des c…" at bounding box center [756, 397] width 1512 height 794
click at [1172, 65] on button "Travaux" at bounding box center [1145, 71] width 124 height 23
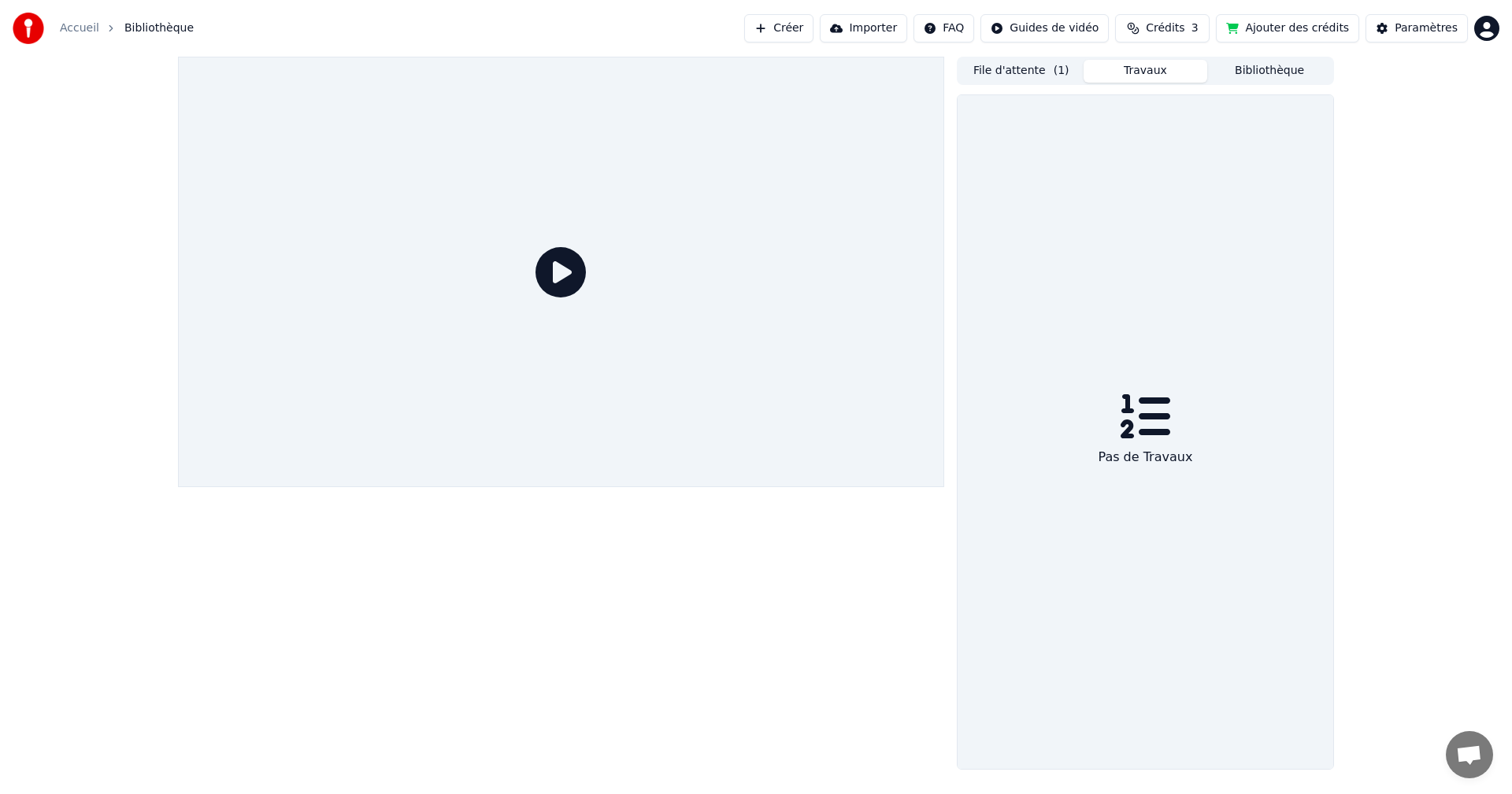
click at [1175, 66] on button "Travaux" at bounding box center [1145, 71] width 124 height 23
drag, startPoint x: 1144, startPoint y: 434, endPoint x: 1129, endPoint y: 436, distance: 15.1
click at [1140, 435] on icon at bounding box center [1144, 416] width 50 height 50
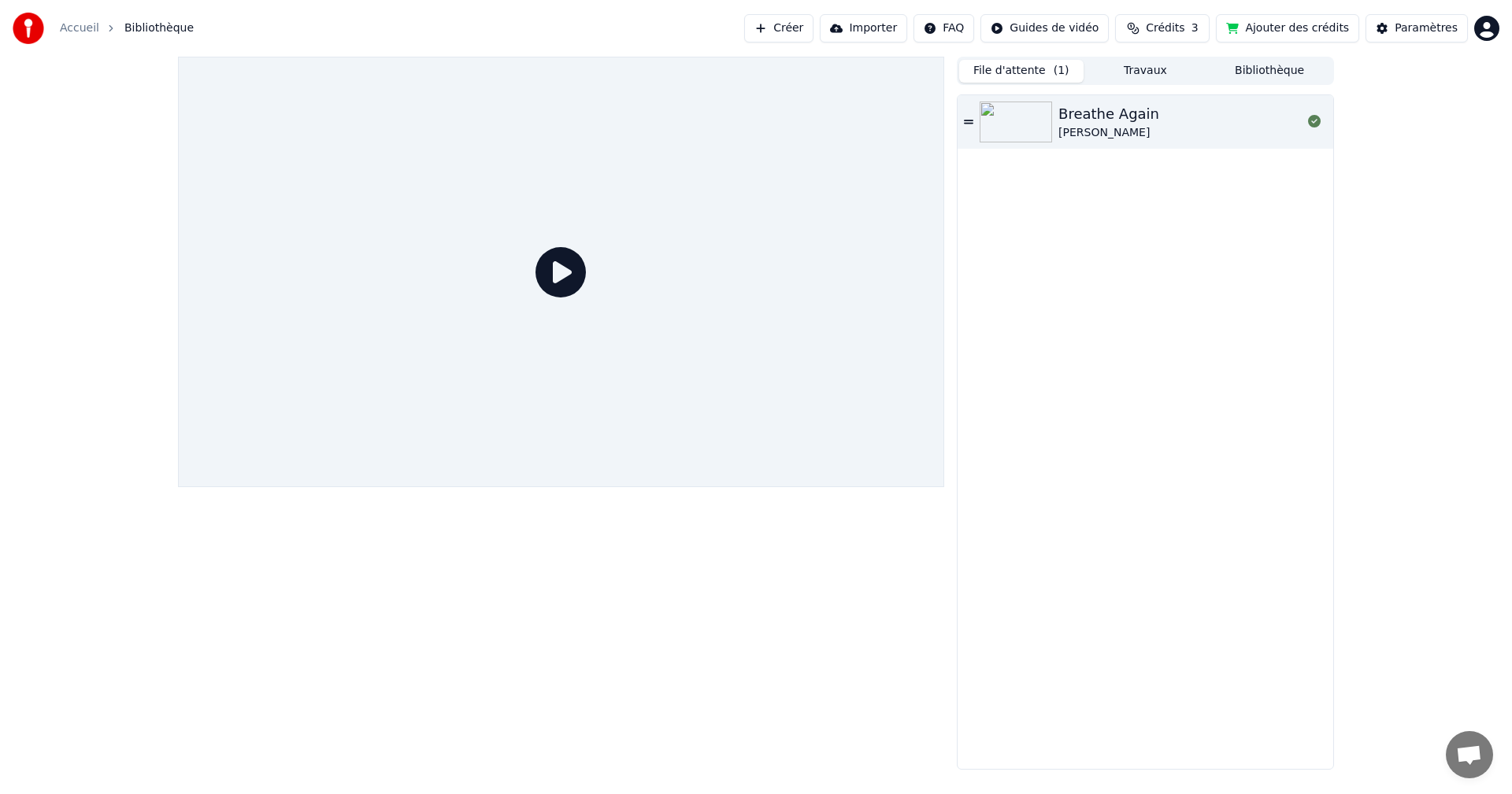
click at [1030, 74] on button "File d'attente ( 1 )" at bounding box center [1022, 71] width 124 height 23
click at [1027, 74] on button "File d'attente ( 1 )" at bounding box center [1022, 71] width 124 height 23
click at [971, 119] on icon at bounding box center [969, 122] width 9 height 11
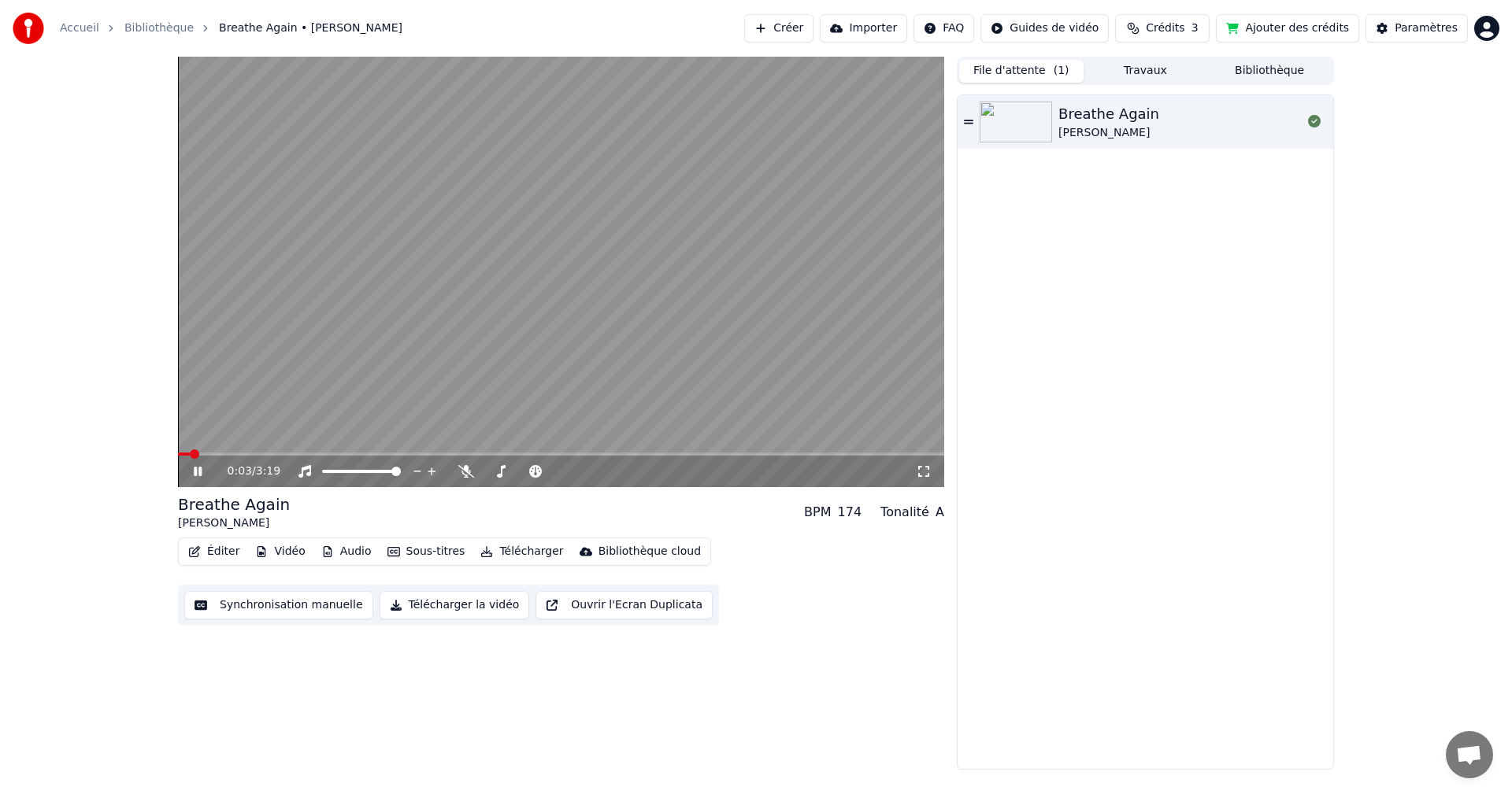
click at [830, 511] on div "BPM" at bounding box center [817, 513] width 27 height 19
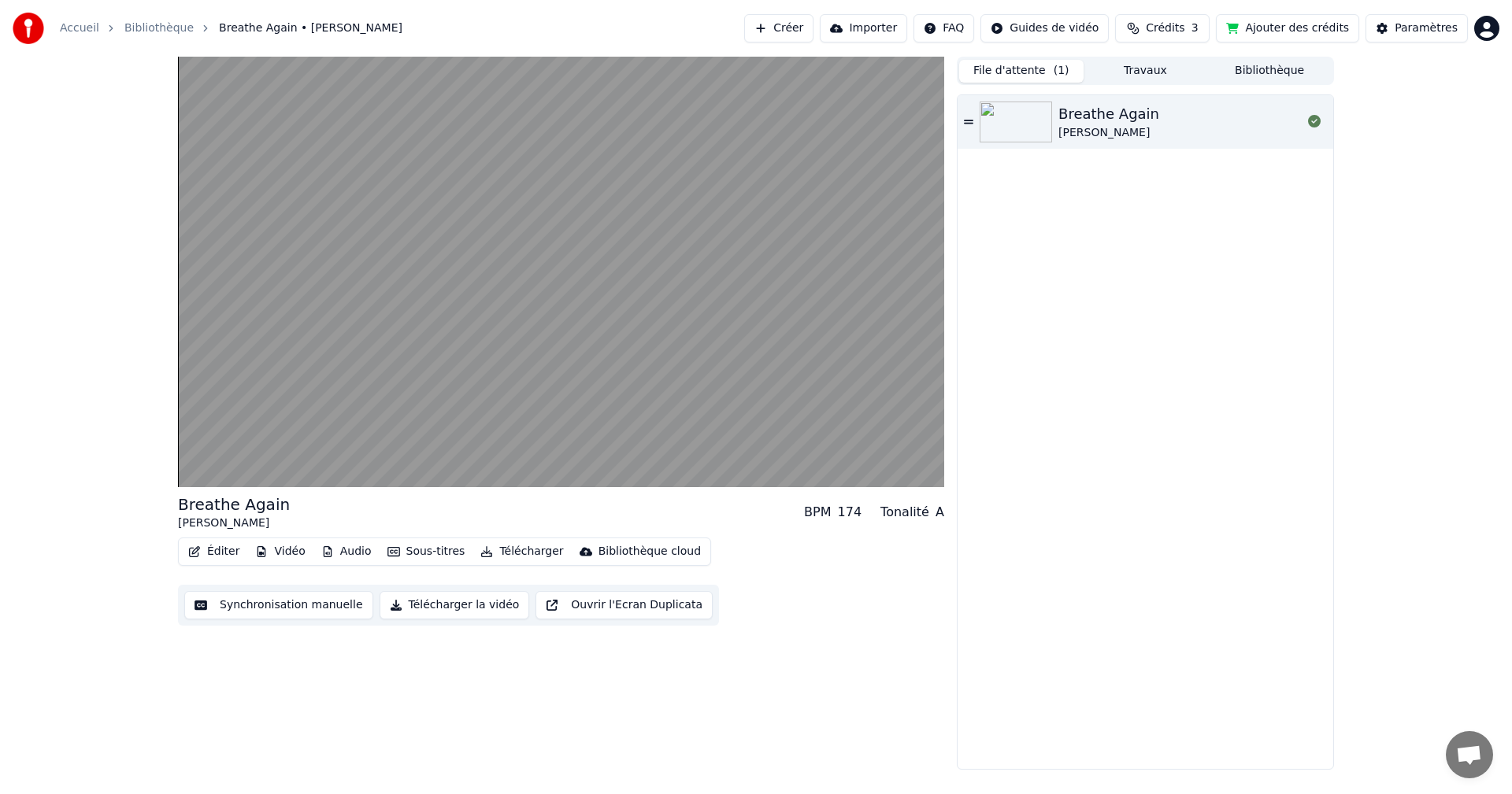
drag, startPoint x: 854, startPoint y: 509, endPoint x: 871, endPoint y: 509, distance: 17.0
click at [855, 509] on div "174" at bounding box center [850, 513] width 24 height 19
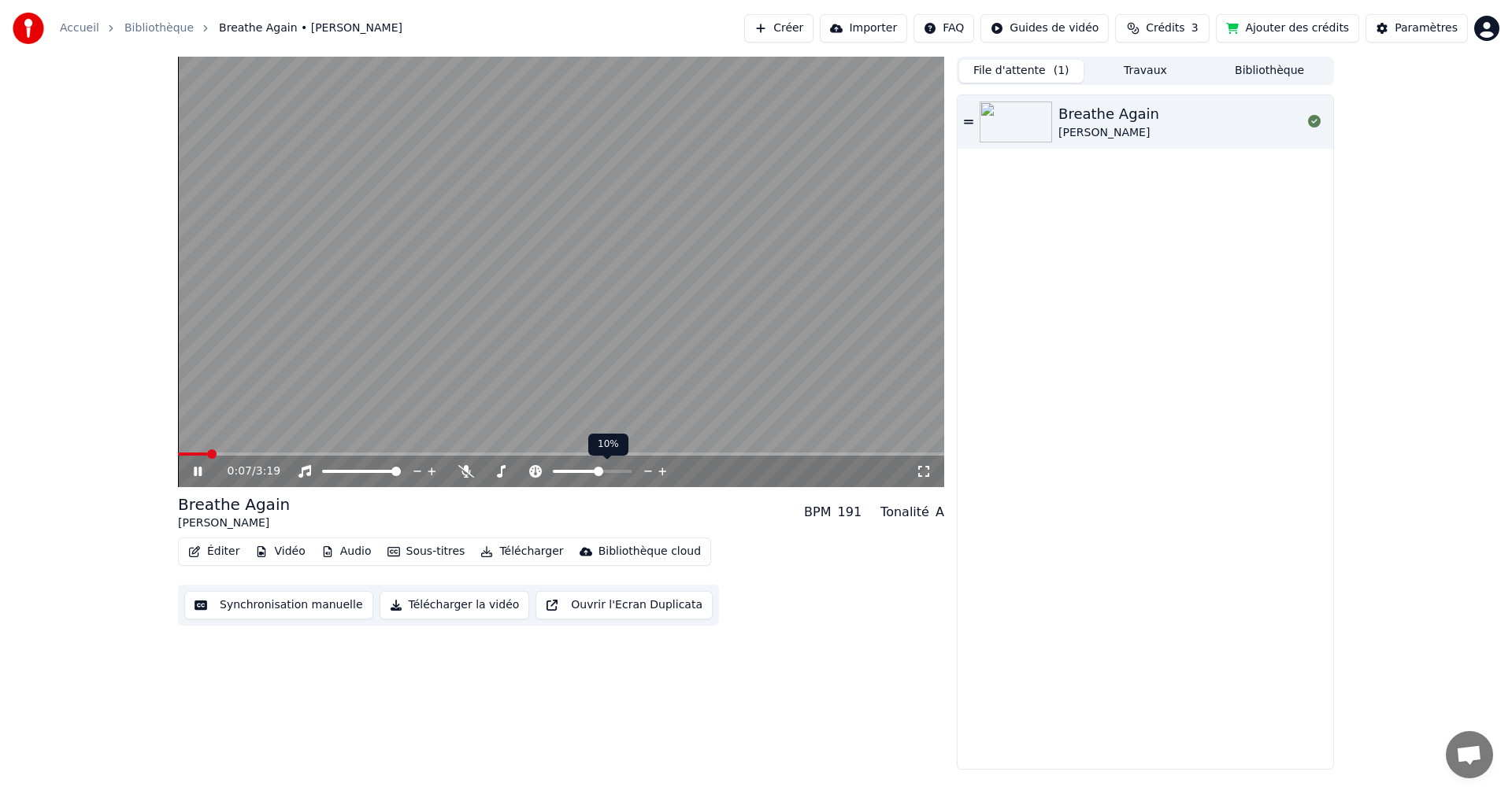
click at [600, 472] on span at bounding box center [592, 471] width 79 height 3
click at [554, 471] on span at bounding box center [557, 472] width 9 height 9
click at [551, 469] on div at bounding box center [572, 471] width 126 height 16
click at [544, 473] on span at bounding box center [531, 471] width 26 height 3
click at [531, 470] on icon at bounding box center [535, 472] width 16 height 13
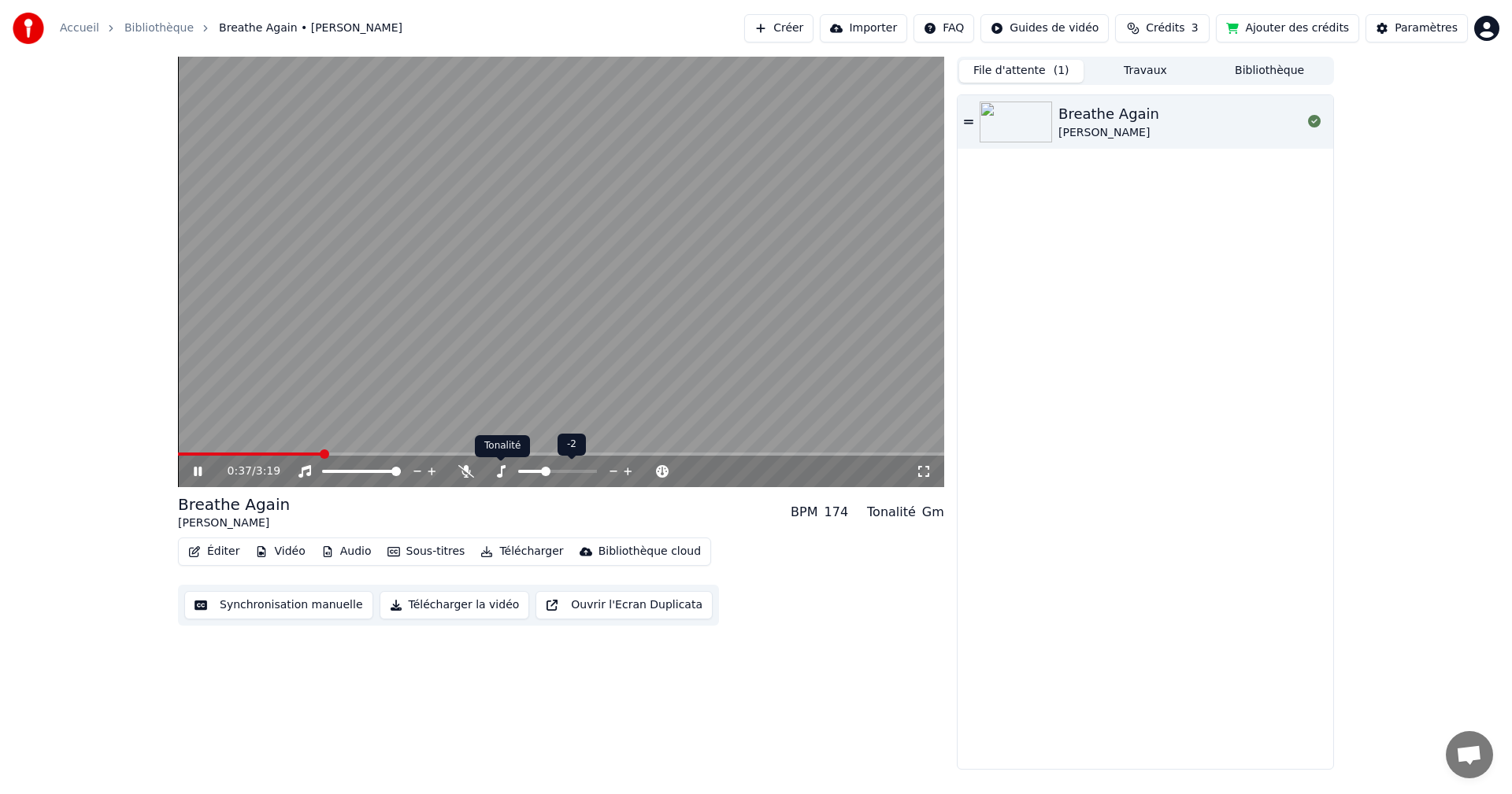
click at [502, 470] on icon at bounding box center [501, 472] width 8 height 13
click at [579, 471] on span at bounding box center [557, 471] width 79 height 3
click at [584, 471] on span at bounding box center [557, 471] width 79 height 3
click at [588, 470] on span at bounding box center [557, 471] width 79 height 3
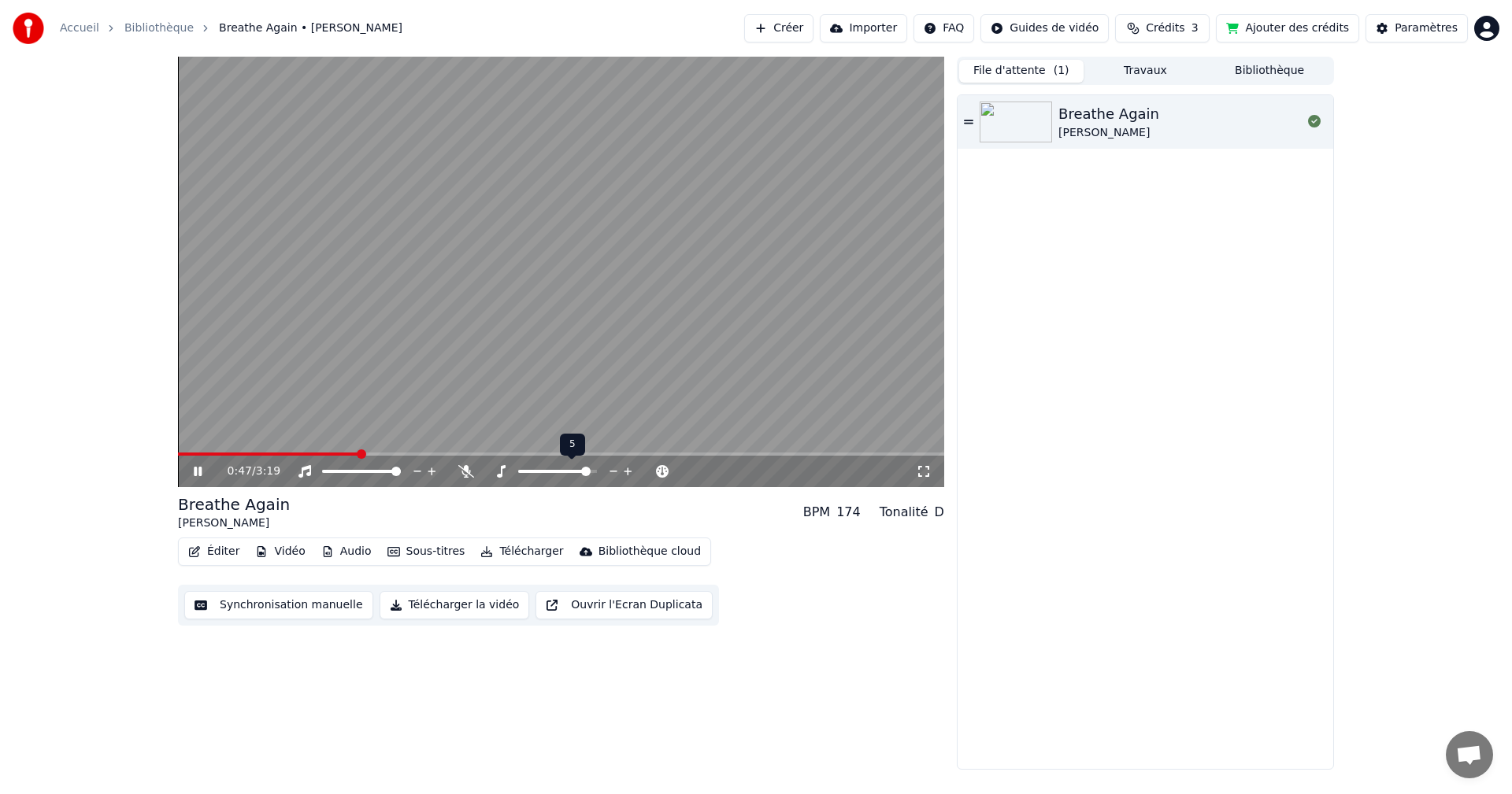
click at [551, 470] on span at bounding box center [554, 471] width 72 height 3
click at [539, 470] on span at bounding box center [535, 471] width 33 height 3
click at [534, 470] on span at bounding box center [528, 471] width 20 height 3
click at [531, 471] on span at bounding box center [534, 472] width 9 height 9
click at [525, 471] on span at bounding box center [521, 471] width 7 height 3
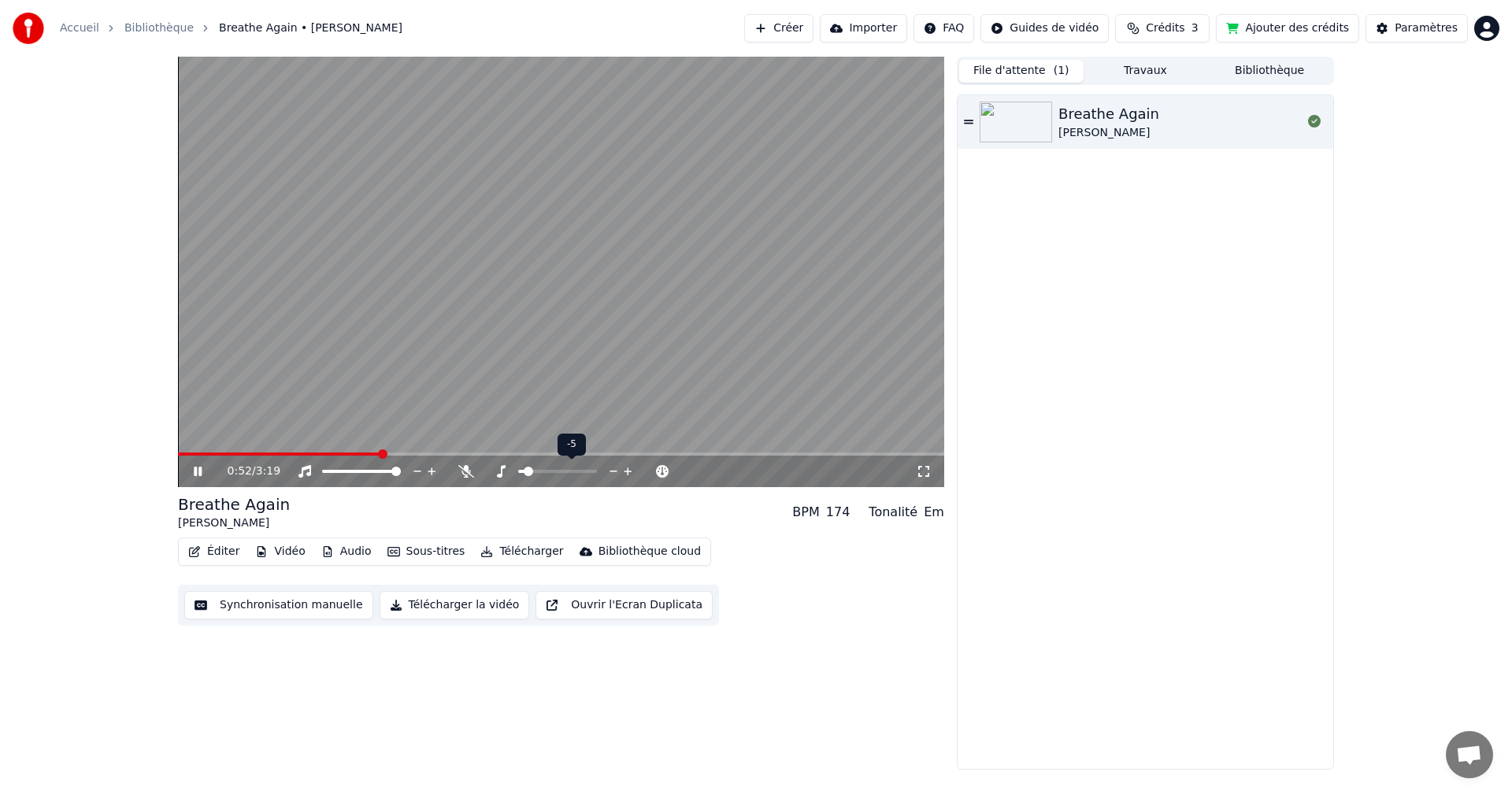
click at [547, 471] on span at bounding box center [557, 471] width 79 height 3
click at [554, 471] on span at bounding box center [557, 471] width 79 height 3
click at [547, 469] on div at bounding box center [572, 471] width 126 height 16
click at [201, 477] on icon at bounding box center [209, 472] width 37 height 13
click at [862, 509] on div "174" at bounding box center [850, 513] width 24 height 19
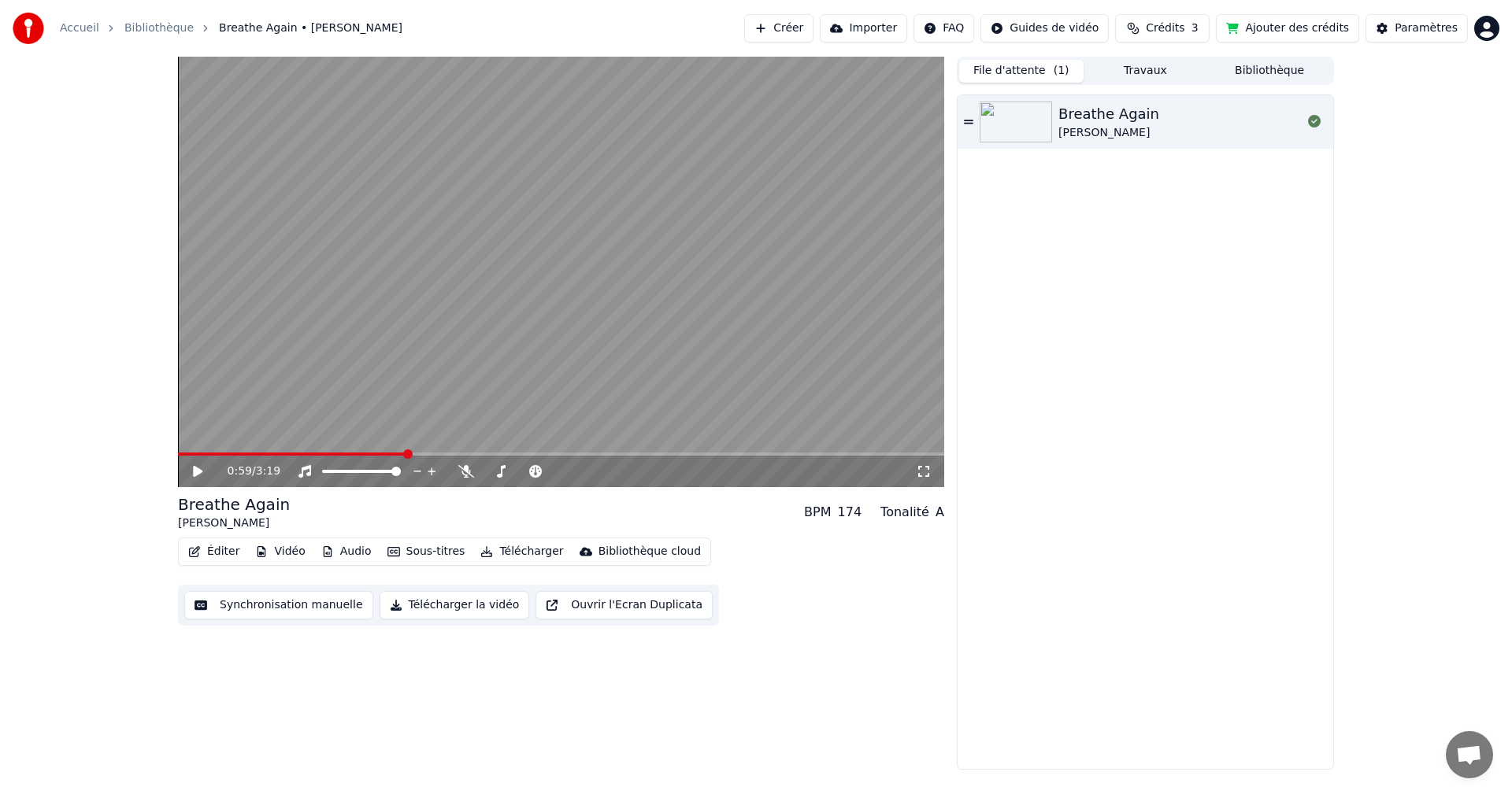
click at [859, 514] on div "174" at bounding box center [850, 513] width 24 height 19
click at [692, 481] on div "0:59 / 3:19" at bounding box center [561, 472] width 766 height 32
click at [857, 519] on div "174" at bounding box center [850, 513] width 24 height 19
drag, startPoint x: 860, startPoint y: 514, endPoint x: 798, endPoint y: 498, distance: 64.0
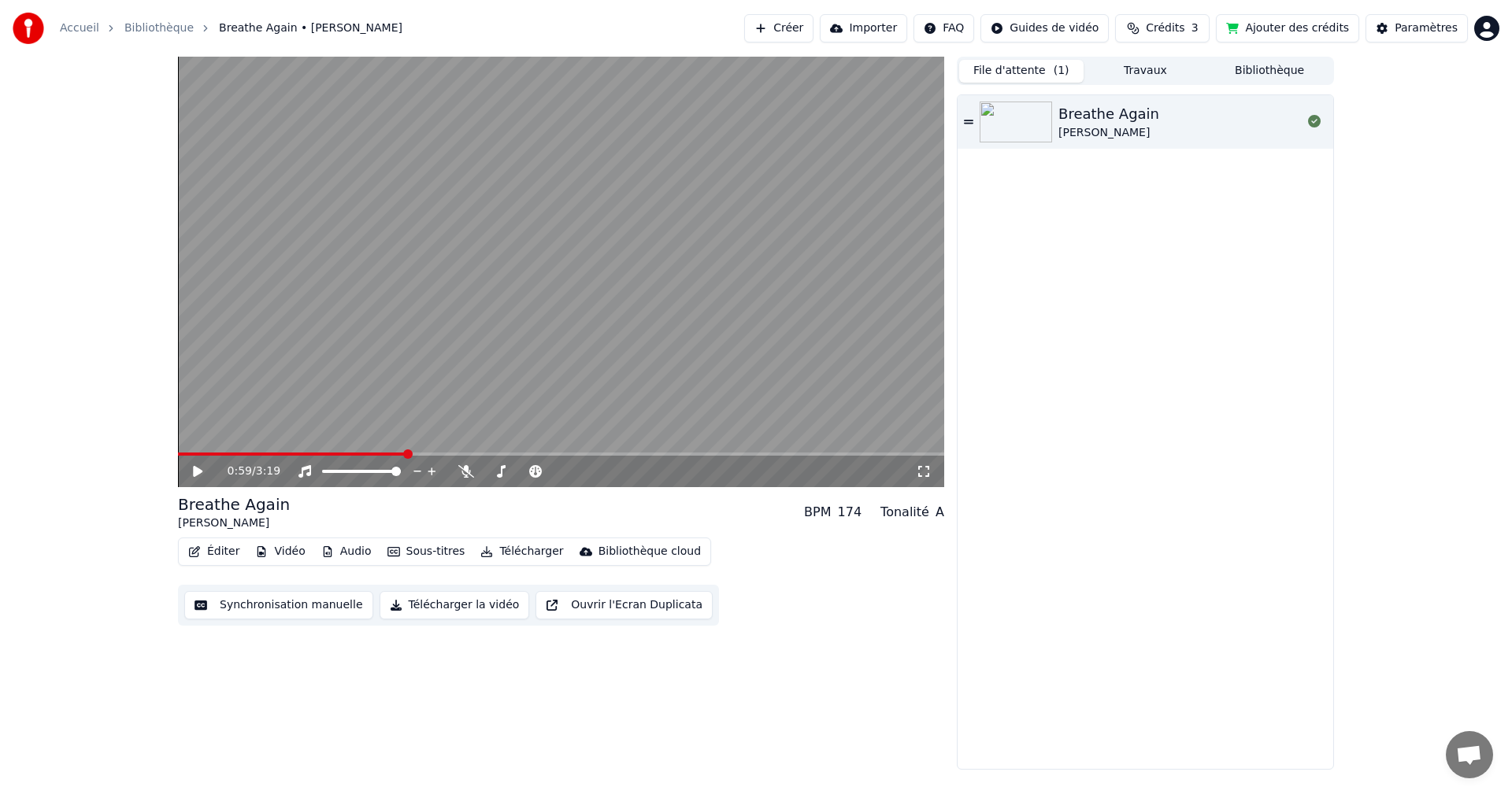
click at [859, 510] on div "174" at bounding box center [850, 513] width 24 height 19
click at [537, 473] on icon at bounding box center [536, 472] width 13 height 13
click at [584, 473] on span at bounding box center [568, 471] width 32 height 3
click at [580, 474] on span at bounding box center [580, 472] width 9 height 9
click at [566, 471] on span at bounding box center [566, 471] width 27 height 3
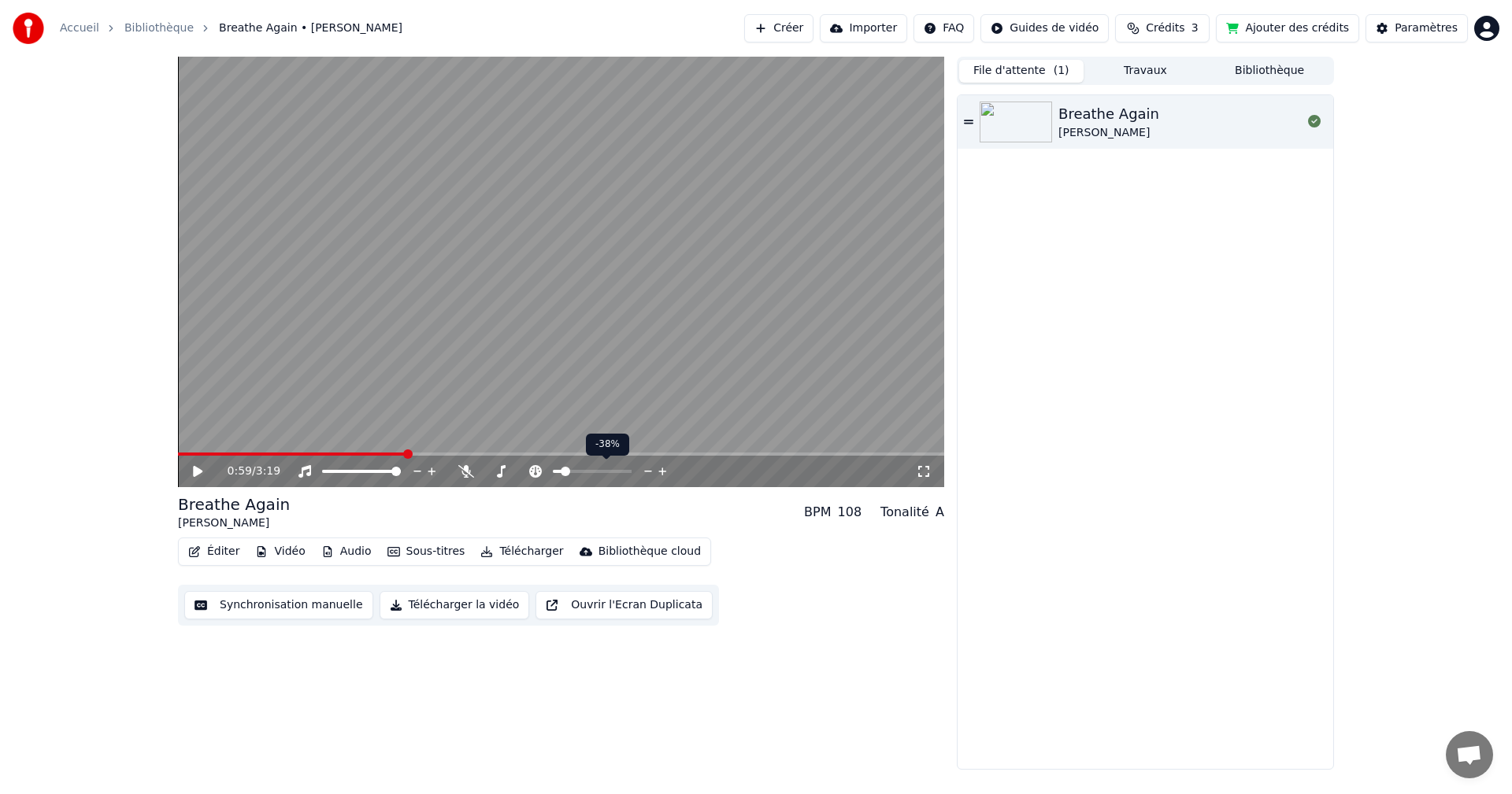
click at [562, 472] on span at bounding box center [557, 471] width 9 height 3
click at [557, 473] on span at bounding box center [557, 471] width 9 height 3
click at [553, 473] on span at bounding box center [553, 471] width 0 height 3
drag, startPoint x: 404, startPoint y: 448, endPoint x: 238, endPoint y: 480, distance: 169.1
click at [247, 475] on div "0:59 / 3:19" at bounding box center [561, 272] width 766 height 431
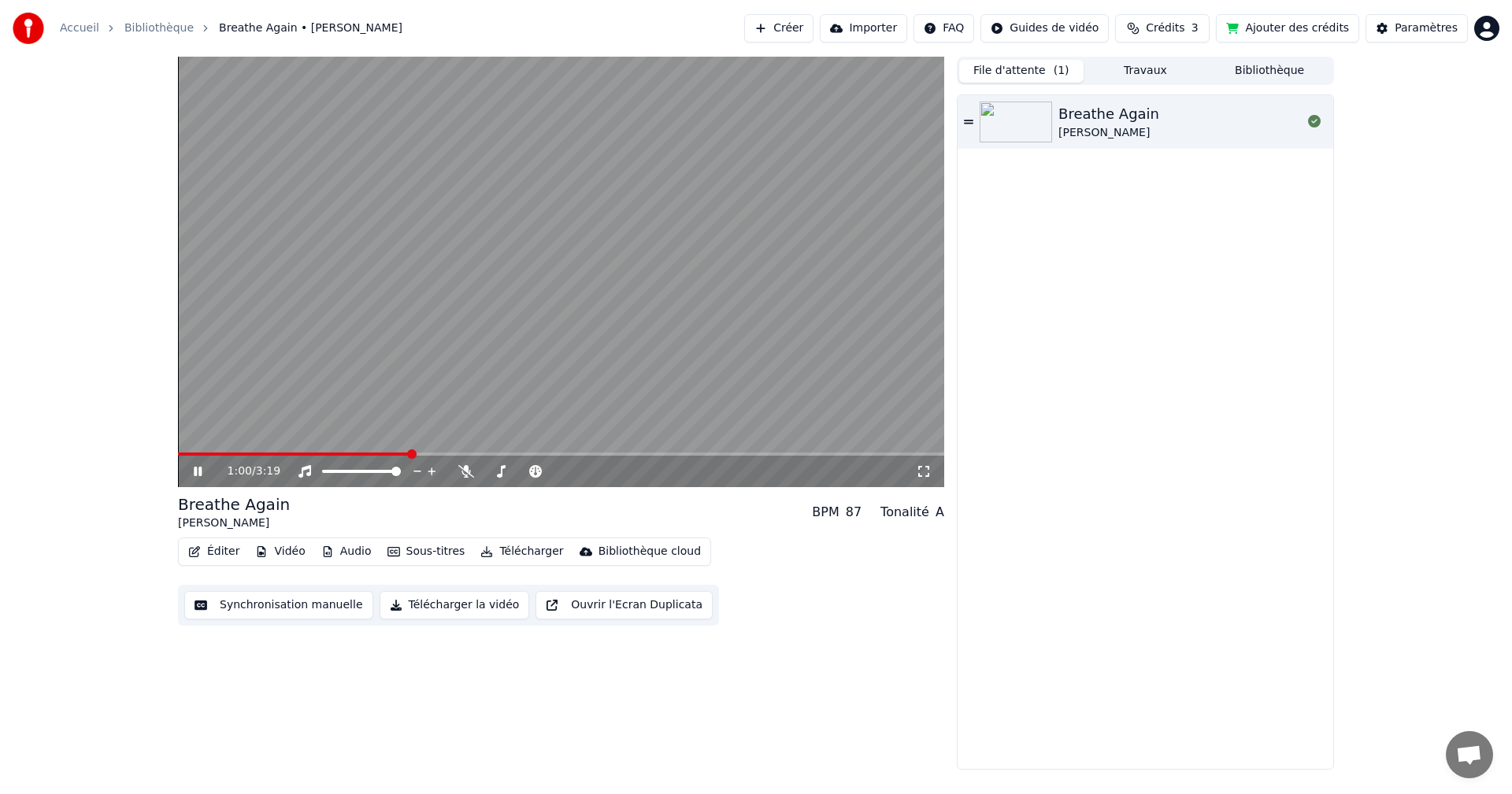
click at [189, 453] on span at bounding box center [294, 453] width 232 height 3
click at [571, 472] on span at bounding box center [592, 471] width 79 height 3
click at [200, 476] on icon at bounding box center [198, 472] width 7 height 9
click at [199, 476] on icon at bounding box center [209, 472] width 37 height 13
click at [199, 475] on icon at bounding box center [198, 472] width 9 height 11
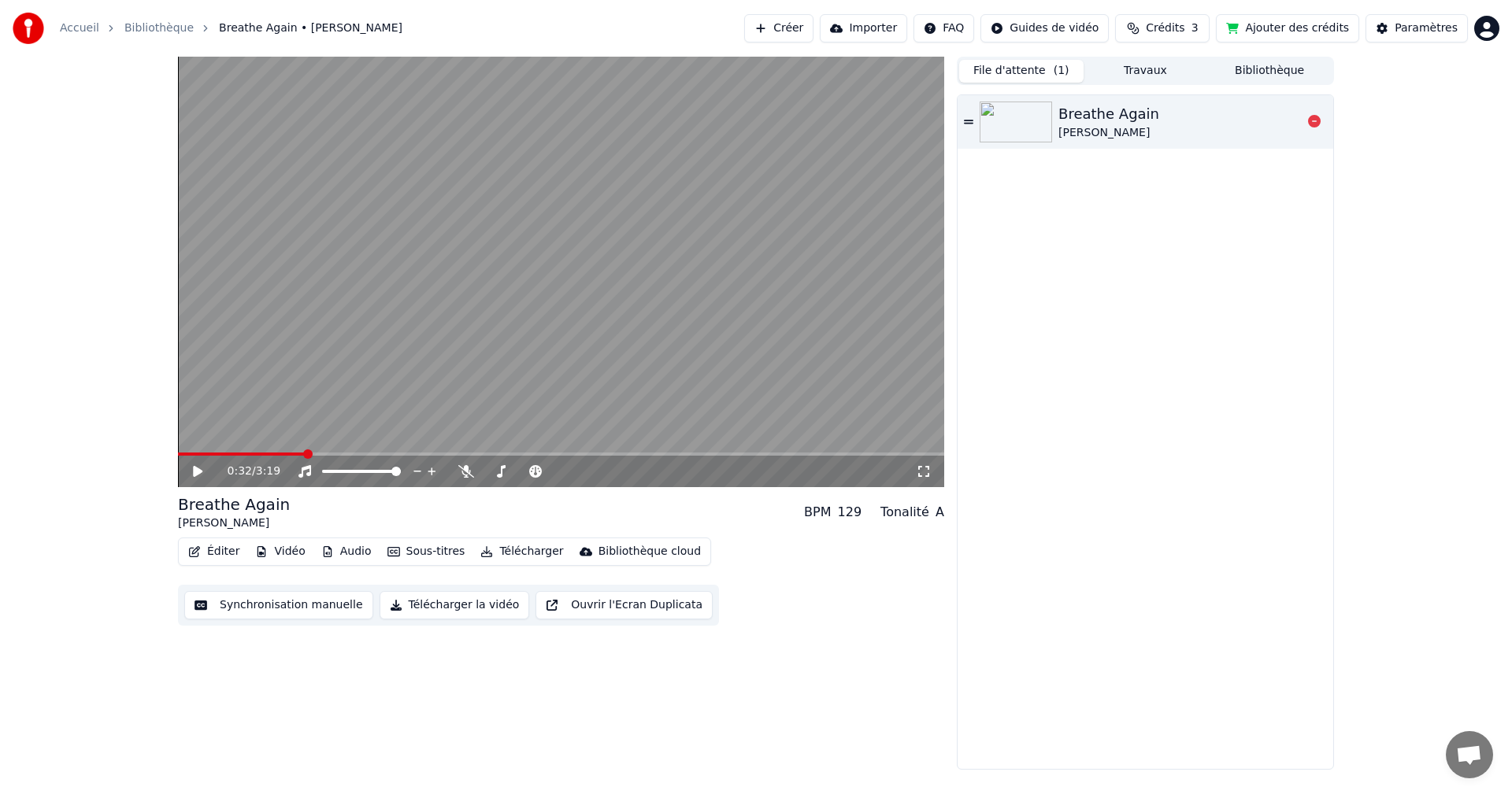
click at [1104, 114] on div "Breathe Again" at bounding box center [1108, 114] width 101 height 22
click at [858, 518] on div "129" at bounding box center [850, 513] width 24 height 19
click at [581, 471] on span at bounding box center [592, 471] width 79 height 3
click at [587, 471] on span at bounding box center [592, 471] width 79 height 3
click at [590, 471] on span at bounding box center [587, 472] width 9 height 9
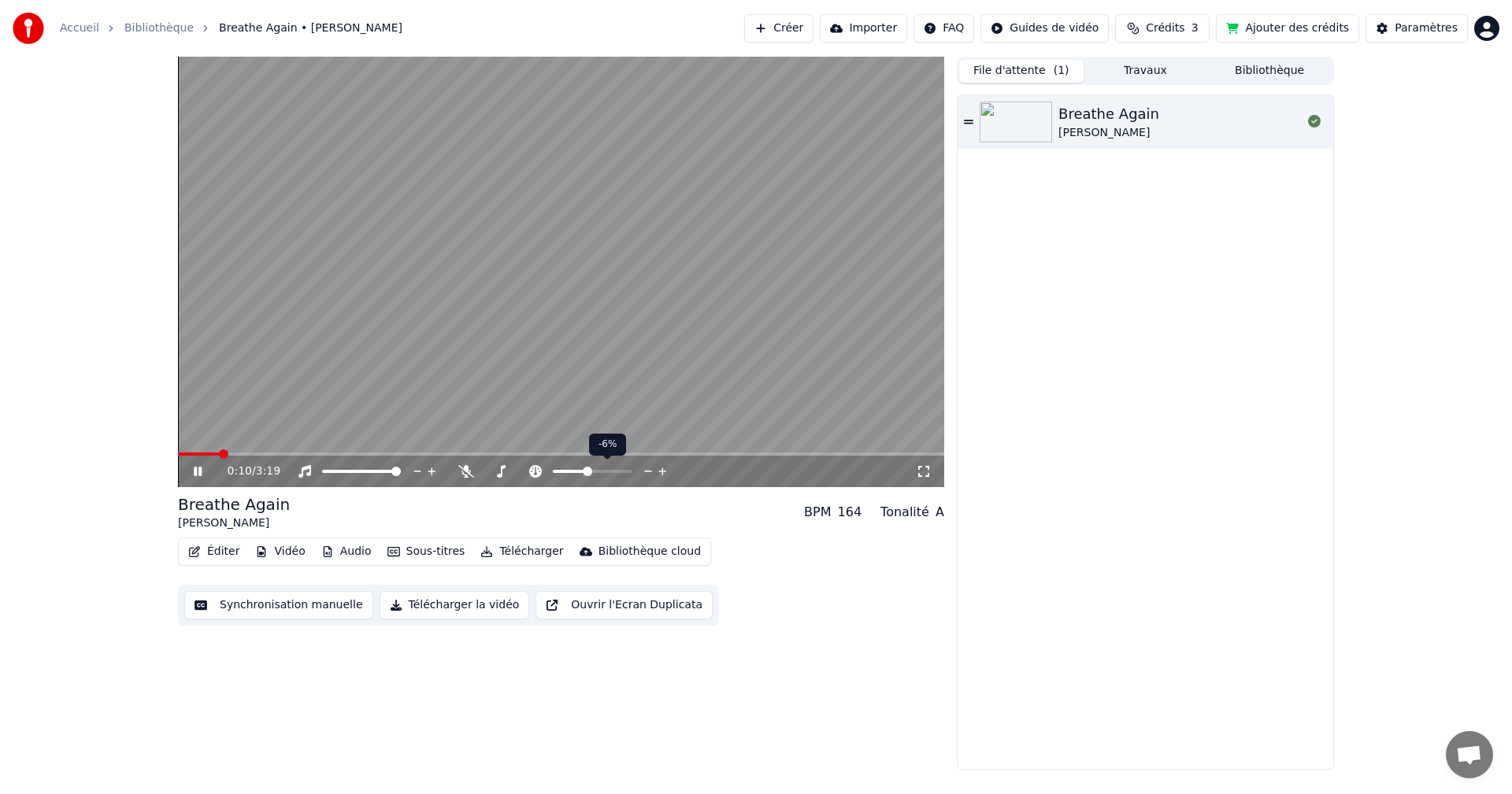
click at [592, 470] on span at bounding box center [587, 472] width 9 height 9
click at [596, 471] on span at bounding box center [592, 471] width 79 height 3
click at [581, 472] on span at bounding box center [567, 471] width 29 height 3
click at [585, 469] on span at bounding box center [582, 472] width 9 height 9
click at [592, 469] on div at bounding box center [606, 471] width 126 height 16
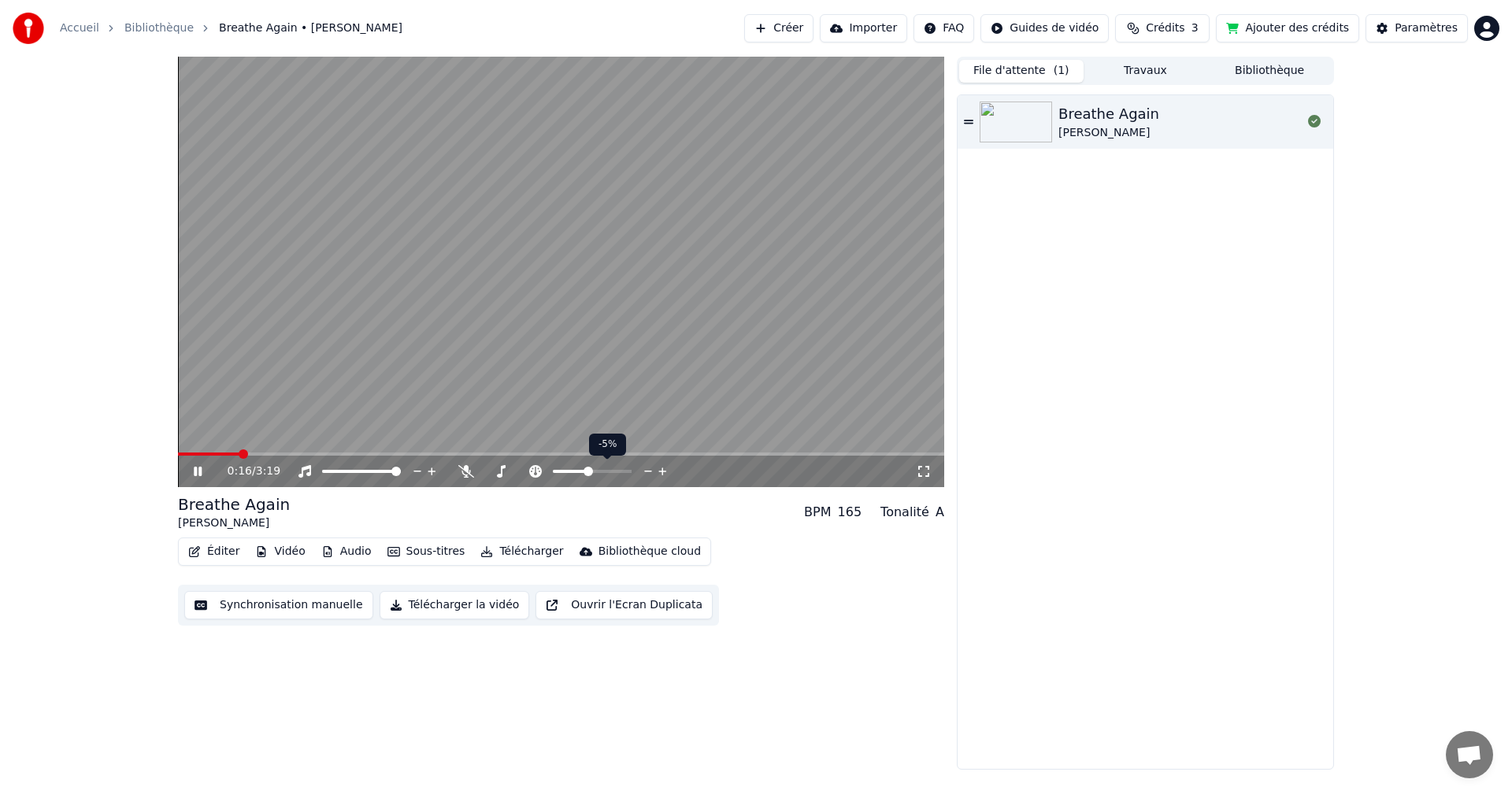
click at [588, 471] on span at bounding box center [588, 472] width 9 height 9
click at [659, 472] on icon at bounding box center [662, 472] width 7 height 7
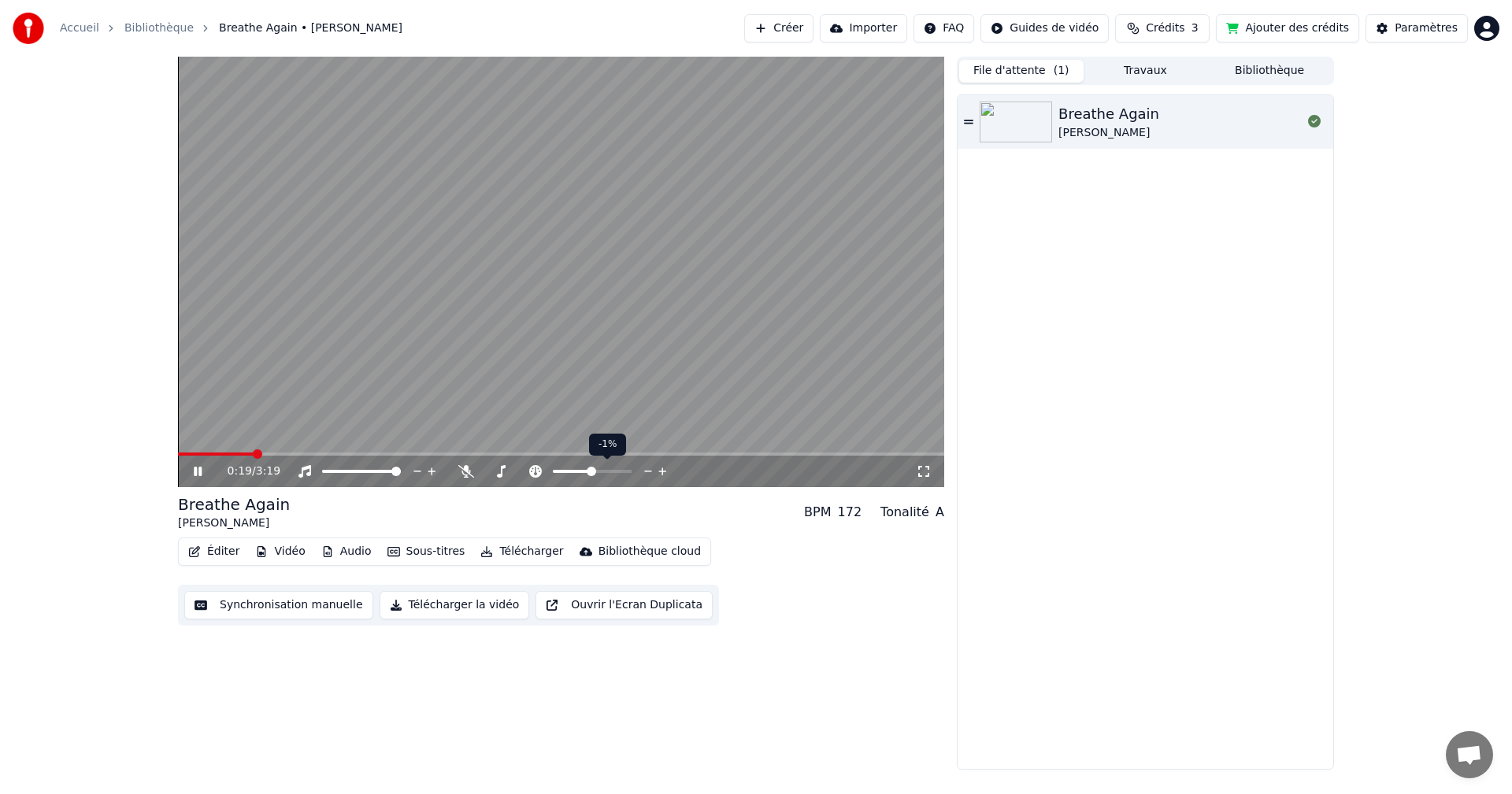
click at [659, 472] on icon at bounding box center [662, 472] width 7 height 7
click at [200, 469] on icon at bounding box center [198, 472] width 7 height 9
